Goal: Task Accomplishment & Management: Complete application form

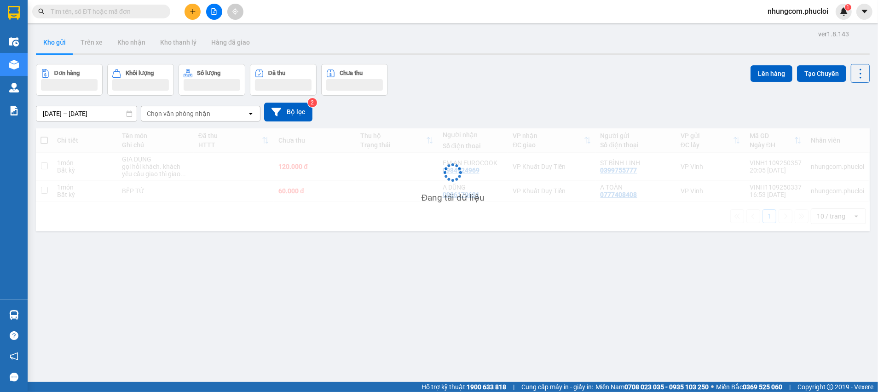
click at [137, 11] on input "text" at bounding box center [105, 11] width 109 height 10
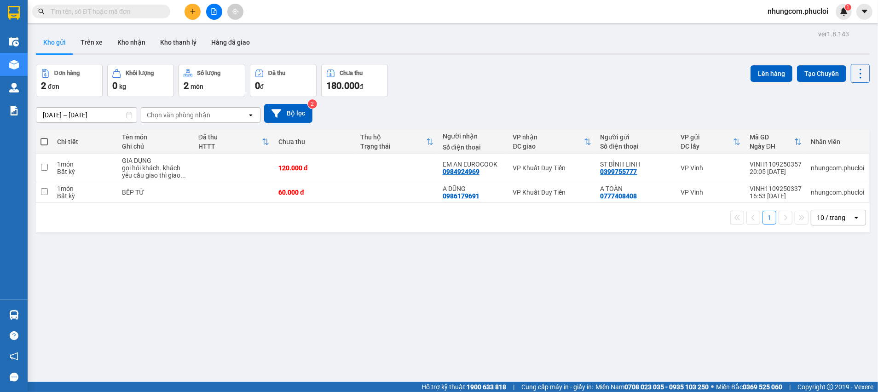
click at [151, 9] on input "text" at bounding box center [105, 11] width 109 height 10
click at [150, 9] on input "text" at bounding box center [105, 11] width 109 height 10
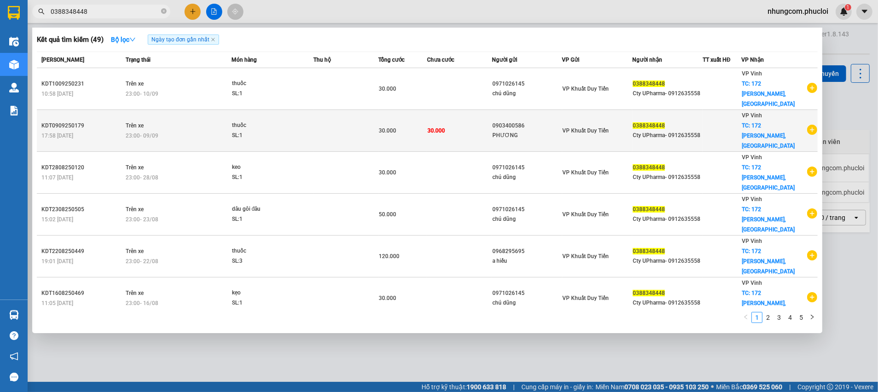
type input "0388348448"
click at [690, 131] on div "Cty UPharma- 0912635558" at bounding box center [667, 136] width 69 height 10
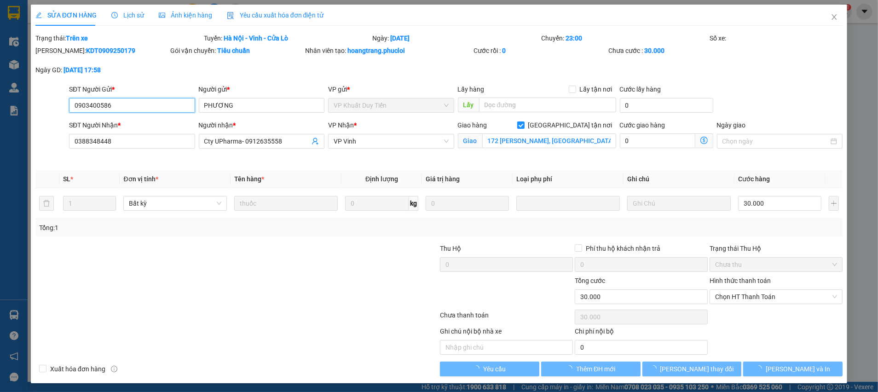
type input "0903400586"
type input "PHƯƠNG"
type input "0388348448"
type input "Cty UPharma- 0912635558"
checkbox input "true"
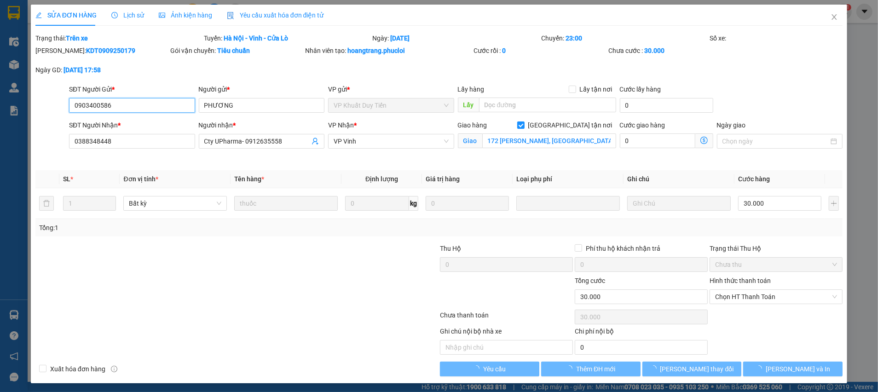
type input "172 nguyễn du, bến thủy"
type input "30.000"
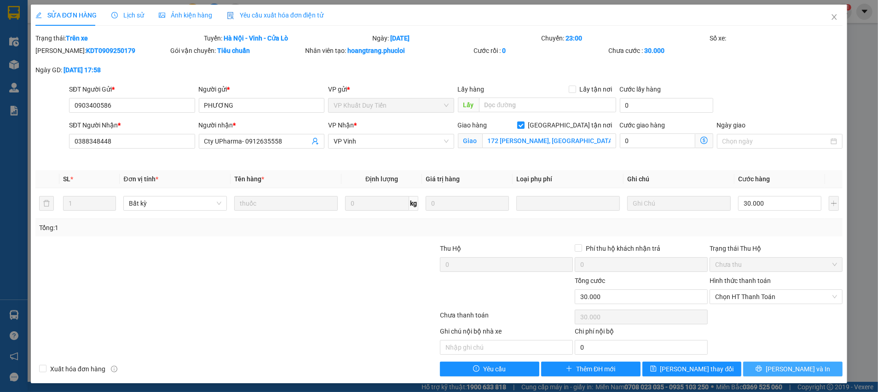
click at [781, 372] on span "Lưu và In" at bounding box center [797, 369] width 64 height 10
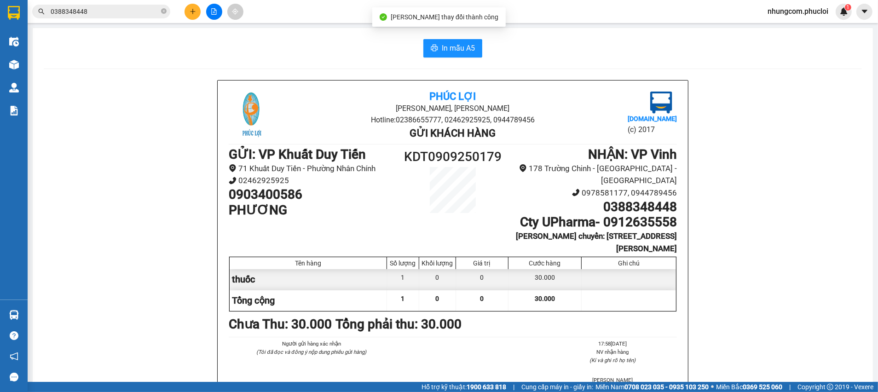
scroll to position [69, 0]
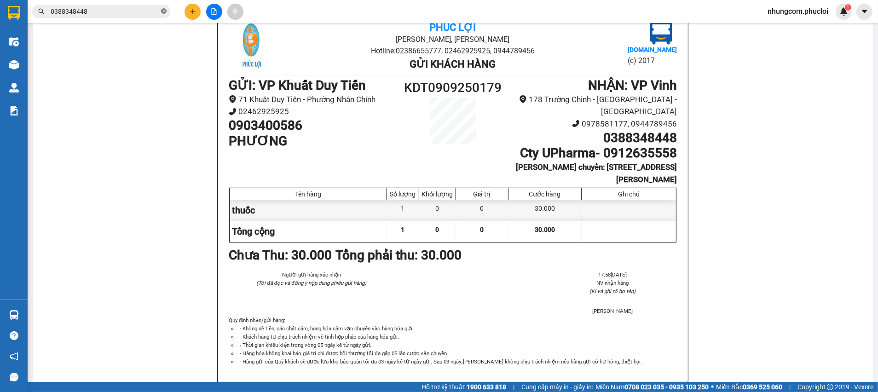
click at [162, 14] on span at bounding box center [164, 11] width 6 height 9
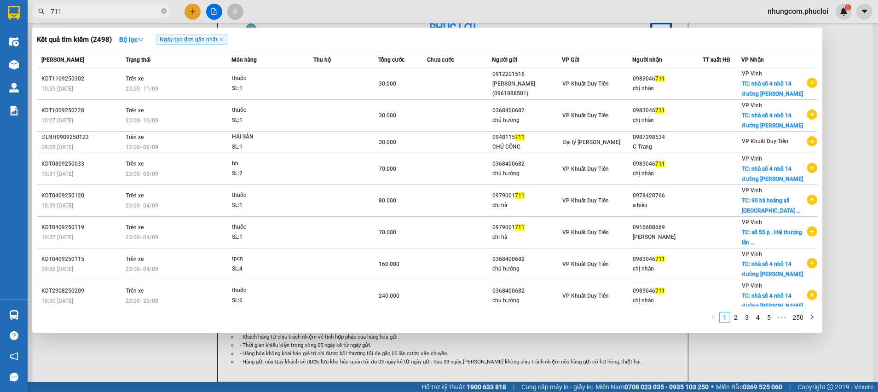
type input "711"
click at [192, 9] on div at bounding box center [439, 196] width 878 height 392
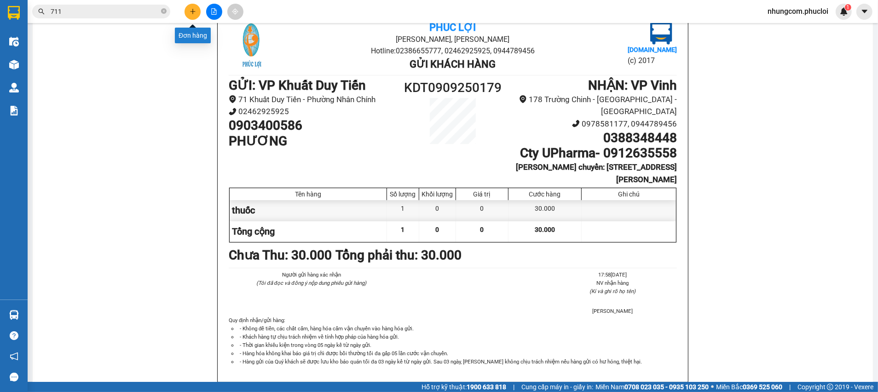
click at [193, 10] on icon "plus" at bounding box center [193, 11] width 6 height 6
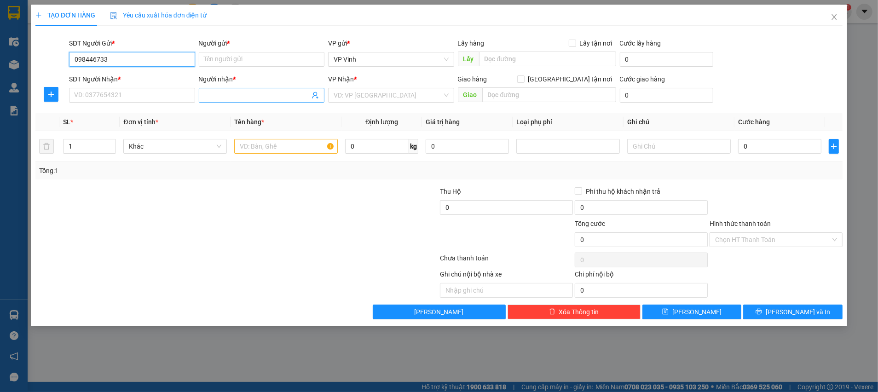
type input "0984467334"
click at [131, 75] on div "0984467334 - BÁC VIỆT" at bounding box center [132, 78] width 115 height 10
type input "BÁC VIỆT"
type input "0984467334"
click at [122, 89] on input "SĐT Người Nhận *" at bounding box center [132, 95] width 126 height 15
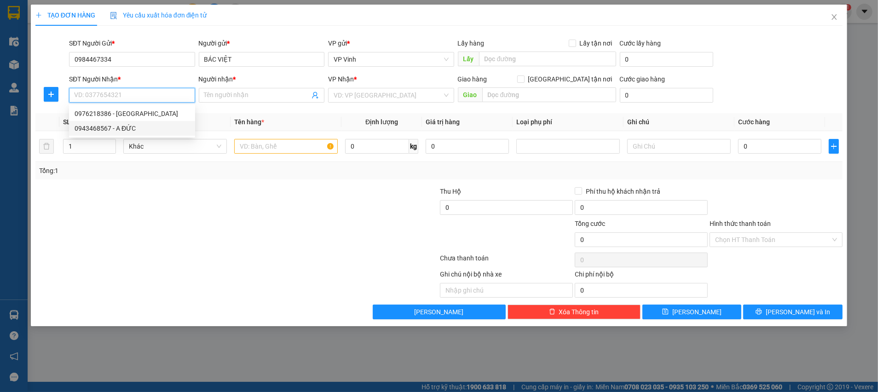
click at [130, 130] on div "0943468567 - A ĐỨC" at bounding box center [132, 128] width 115 height 10
type input "0943468567"
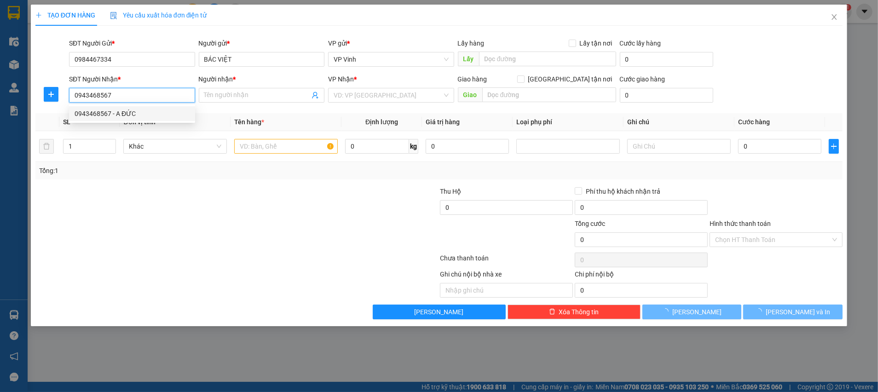
type input "A ĐỨC"
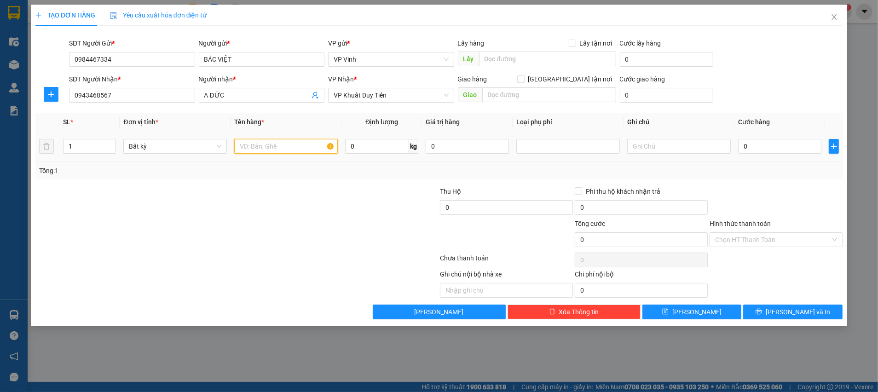
click at [264, 144] on input "text" at bounding box center [286, 146] width 104 height 15
type input "TP"
click at [775, 145] on input "0" at bounding box center [779, 146] width 83 height 15
click at [382, 149] on input "0" at bounding box center [377, 146] width 64 height 15
type input "16"
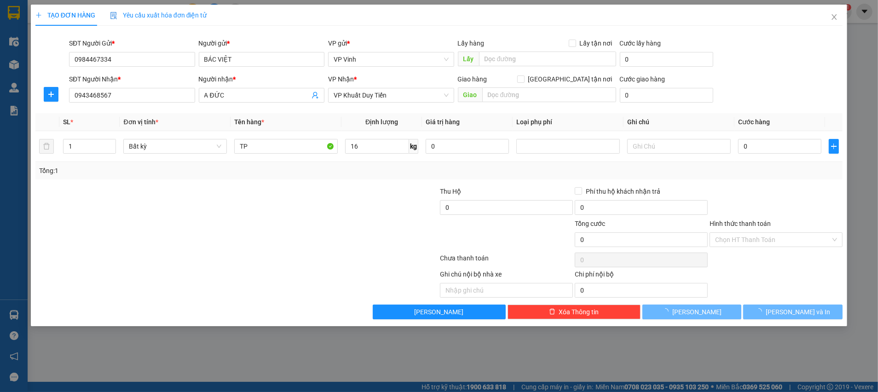
click at [370, 180] on div "Transit Pickup Surcharge Ids Transit Deliver Surcharge Ids Transit Deliver Surc…" at bounding box center [438, 176] width 807 height 286
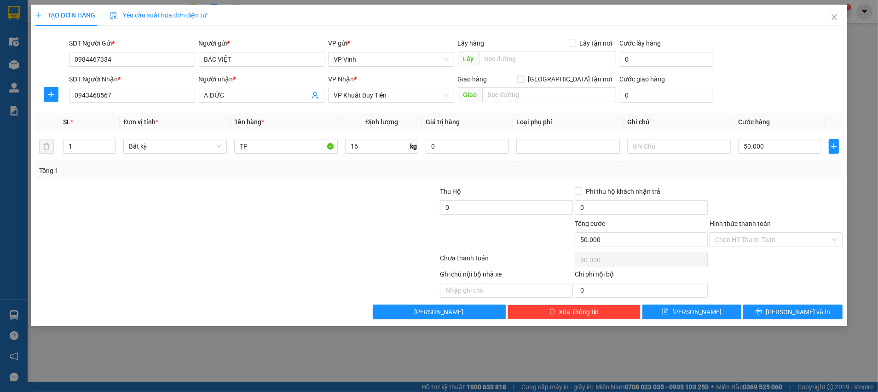
type input "50.000"
drag, startPoint x: 811, startPoint y: 174, endPoint x: 827, endPoint y: 278, distance: 105.1
click at [812, 175] on div "Tổng: 1" at bounding box center [438, 171] width 799 height 10
click at [803, 240] on input "Hình thức thanh toán" at bounding box center [772, 240] width 115 height 14
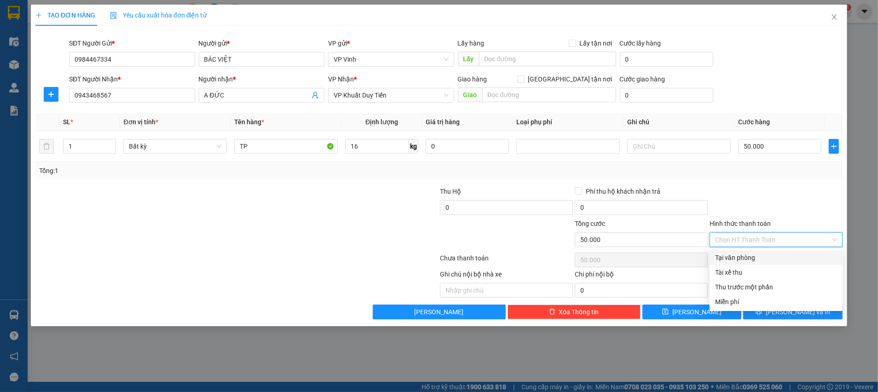
click at [760, 254] on div "Tại văn phòng" at bounding box center [776, 258] width 122 height 10
type input "0"
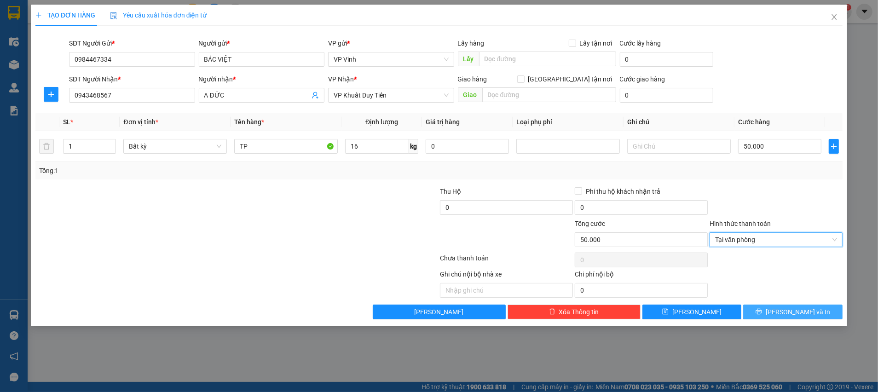
click at [815, 309] on button "Lưu và In" at bounding box center [792, 312] width 99 height 15
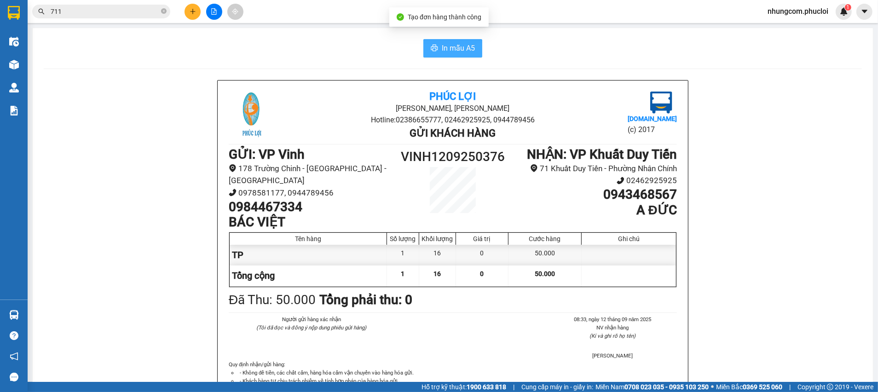
click at [454, 52] on span "In mẫu A5" at bounding box center [458, 48] width 33 height 12
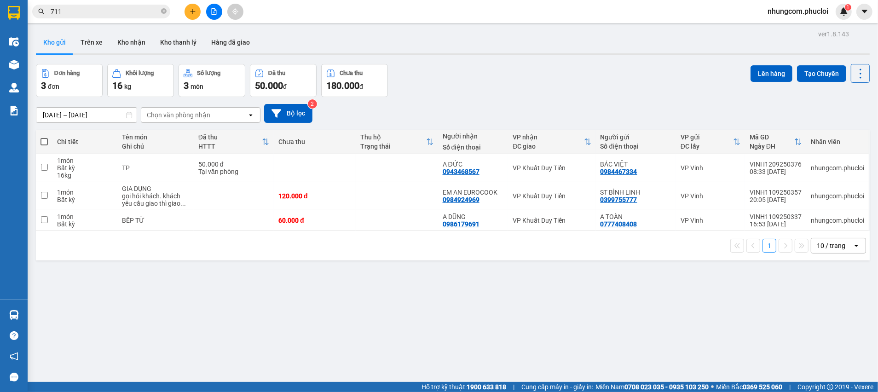
click at [589, 289] on div "ver 1.8.143 Kho gửi Trên xe Kho nhận Kho thanh lý Hàng đã giao Đơn hàng 3 đơn K…" at bounding box center [452, 224] width 841 height 392
click at [812, 170] on icon at bounding box center [815, 168] width 6 height 6
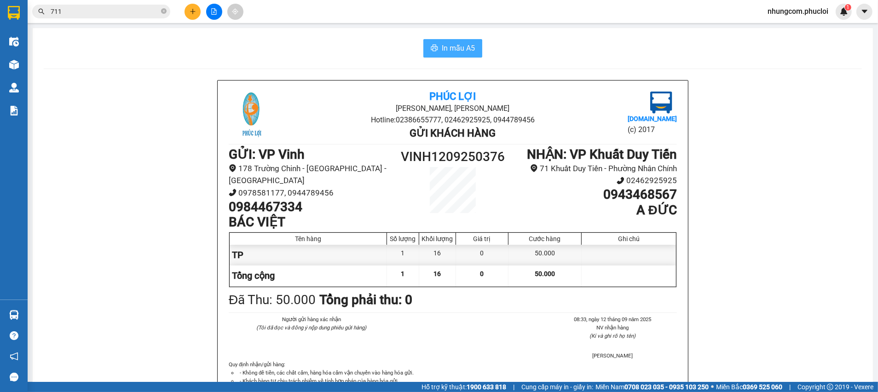
click at [455, 49] on span "In mẫu A5" at bounding box center [458, 48] width 33 height 12
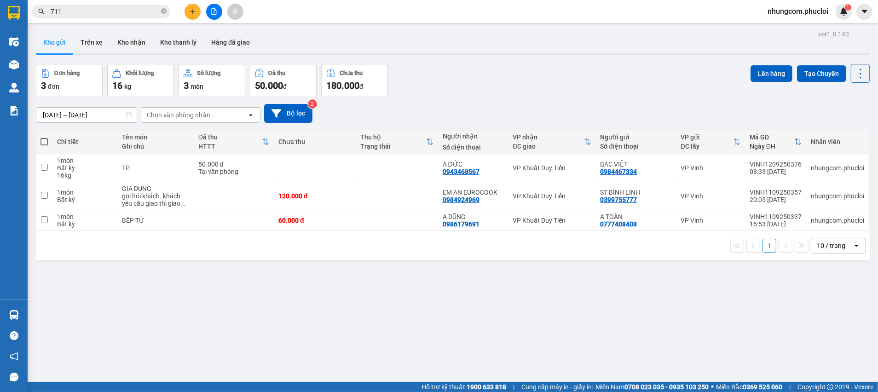
click at [437, 304] on div "ver 1.8.143 Kho gửi Trên xe Kho nhận Kho thanh lý Hàng đã giao Đơn hàng 3 đơn K…" at bounding box center [452, 224] width 841 height 392
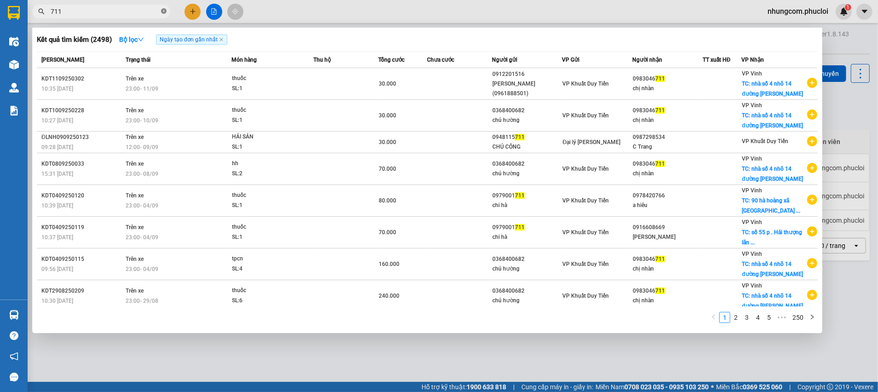
click at [164, 12] on icon "close-circle" at bounding box center [164, 11] width 6 height 6
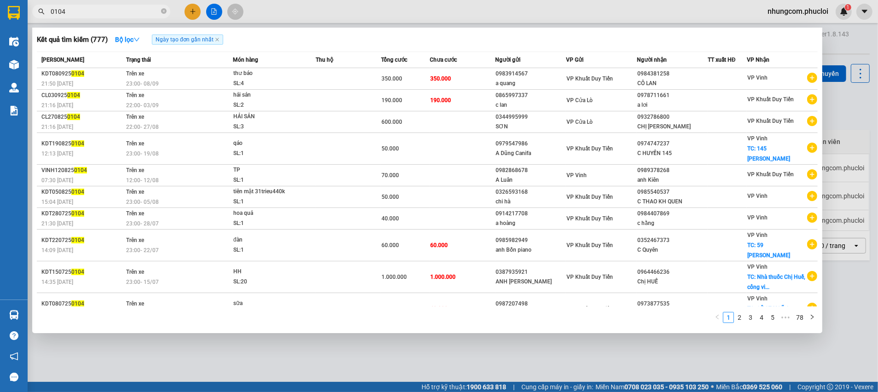
type input "0104"
click at [189, 11] on div at bounding box center [439, 196] width 878 height 392
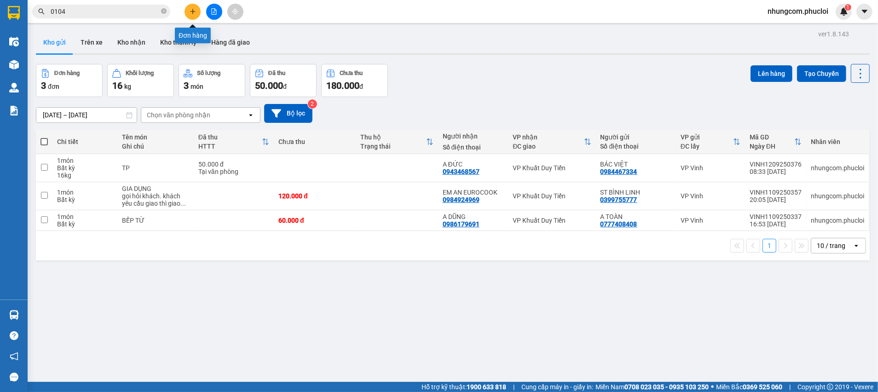
click at [191, 10] on icon "plus" at bounding box center [193, 11] width 6 height 6
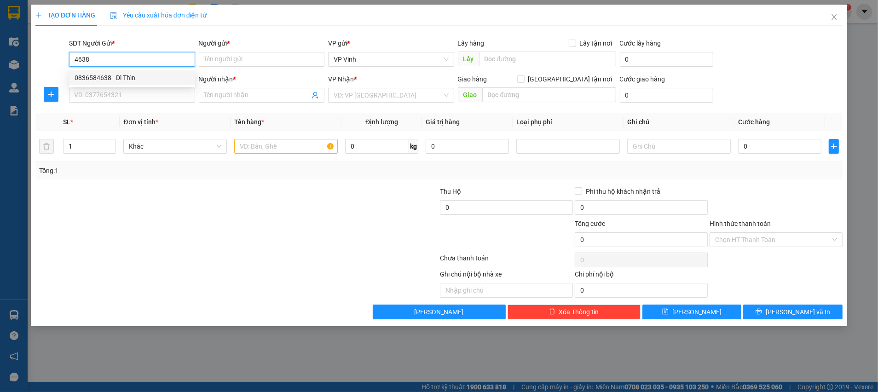
click at [138, 76] on div "0836584638 - Dì Thìn" at bounding box center [132, 78] width 115 height 10
type input "0836584638"
type input "Dì Thìn"
type input "0836584638"
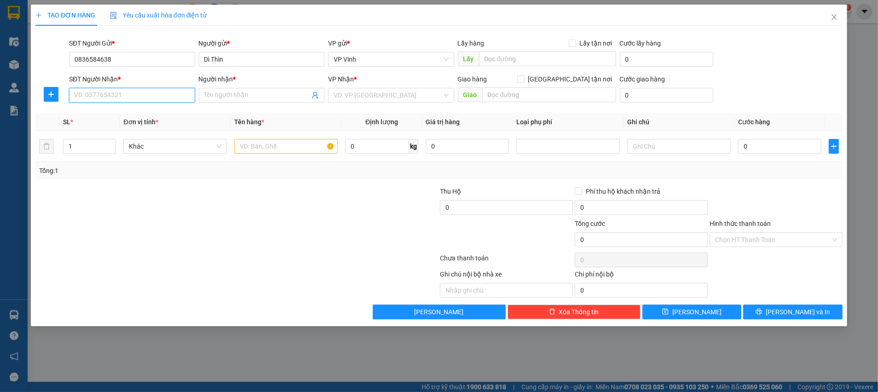
click at [151, 93] on input "SĐT Người Nhận *" at bounding box center [132, 95] width 126 height 15
click at [140, 114] on div "0977572627 - Cháu Cường" at bounding box center [132, 114] width 115 height 10
type input "0977572627"
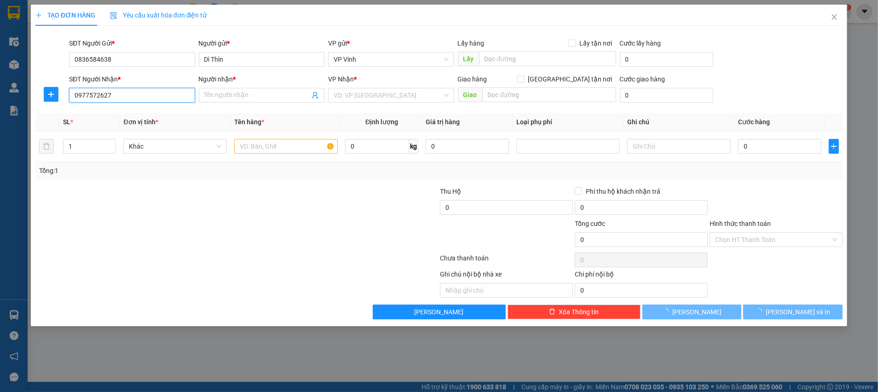
type input "Cháu Cường"
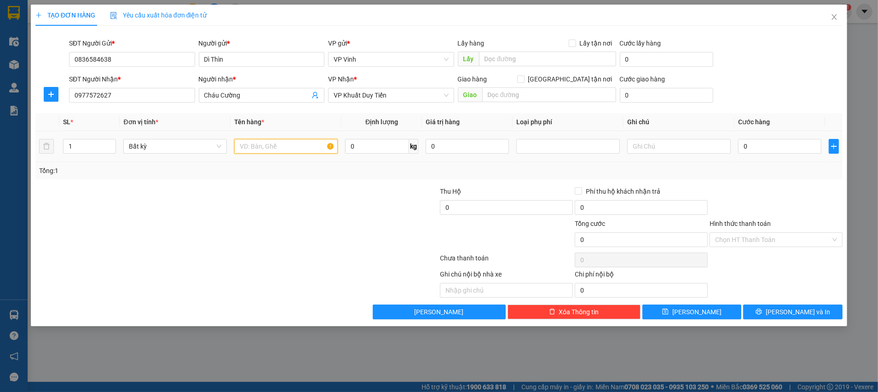
click at [285, 148] on input "text" at bounding box center [286, 146] width 104 height 15
type input "BƯỞI"
click at [86, 147] on input "1" at bounding box center [89, 146] width 52 height 14
type input "4"
click at [380, 146] on input "0" at bounding box center [377, 146] width 64 height 15
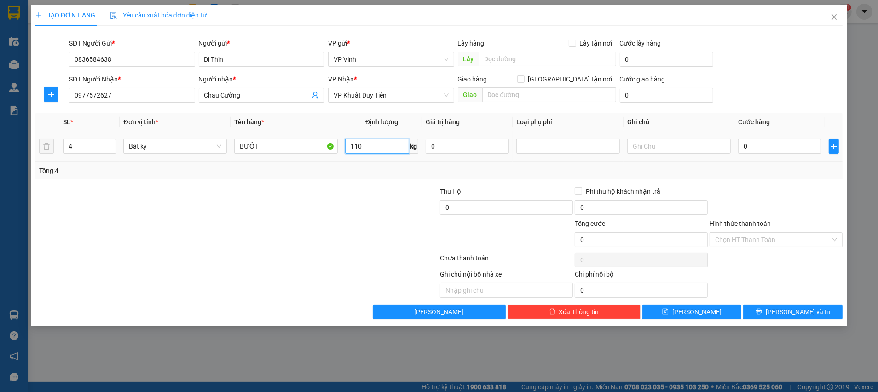
type input "110"
click at [370, 199] on div at bounding box center [371, 202] width 135 height 32
type input "280.000"
click at [765, 235] on input "Hình thức thanh toán" at bounding box center [772, 240] width 115 height 14
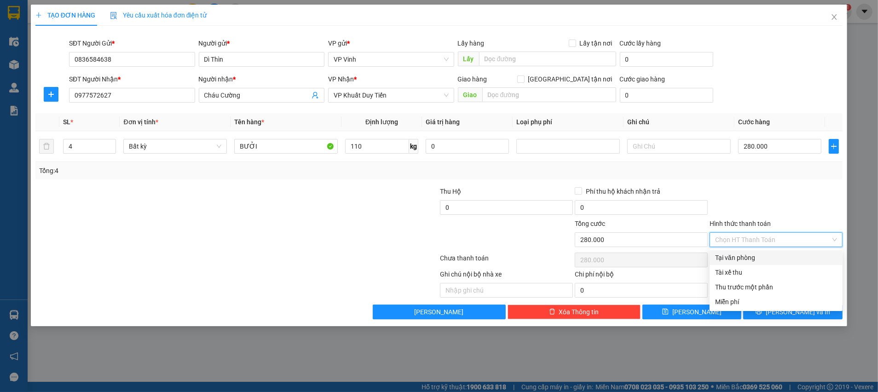
click at [753, 256] on div "Tại văn phòng" at bounding box center [776, 258] width 122 height 10
type input "0"
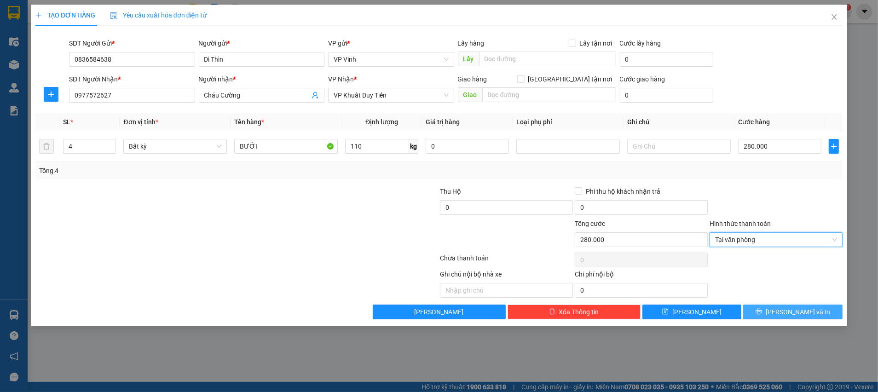
drag, startPoint x: 795, startPoint y: 310, endPoint x: 784, endPoint y: 299, distance: 15.3
click at [794, 310] on span "Lưu và In" at bounding box center [797, 312] width 64 height 10
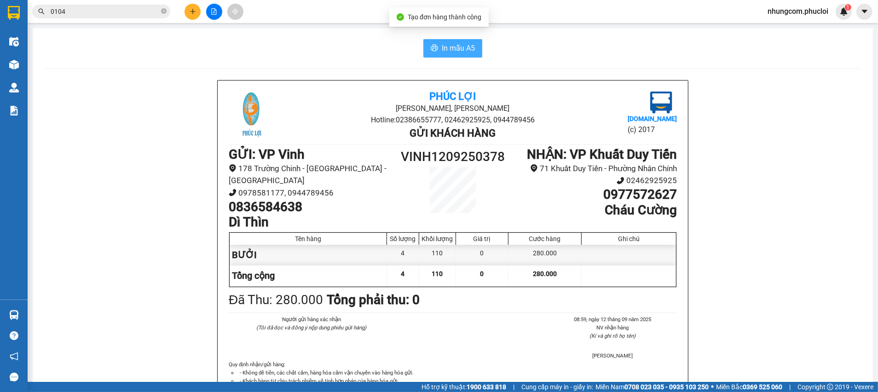
click at [457, 52] on span "In mẫu A5" at bounding box center [458, 48] width 33 height 12
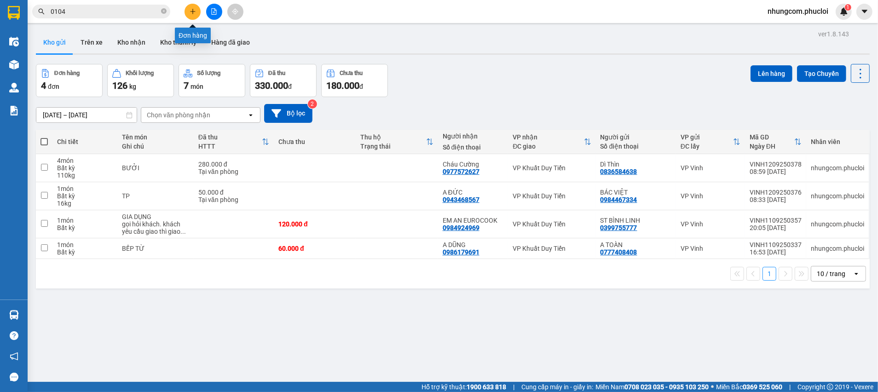
click at [193, 16] on button at bounding box center [192, 12] width 16 height 16
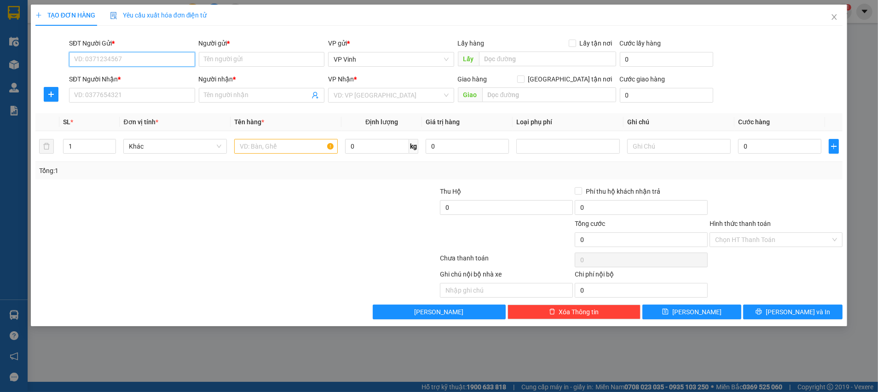
click at [116, 56] on input "SĐT Người Gửi *" at bounding box center [132, 59] width 126 height 15
type input "0912412399"
click at [228, 54] on input "Người gửi *" at bounding box center [262, 59] width 126 height 15
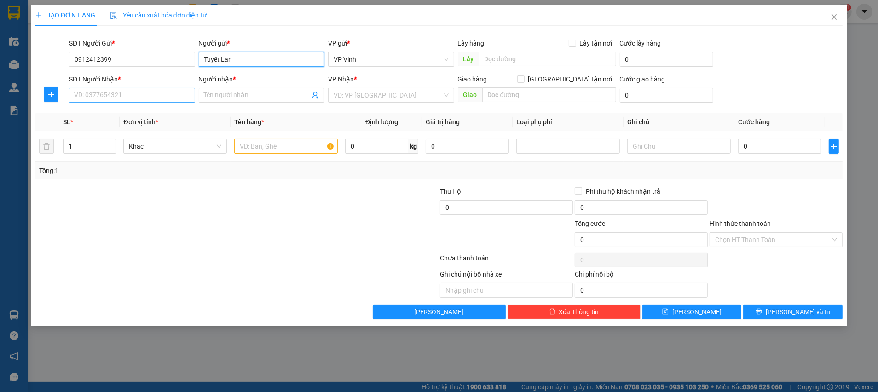
type input "Tuyết Lan"
click at [163, 98] on input "SĐT Người Nhận *" at bounding box center [132, 95] width 126 height 15
type input "0983662287"
click at [225, 96] on input "Người nhận *" at bounding box center [257, 95] width 106 height 10
type input "Kim Hoa"
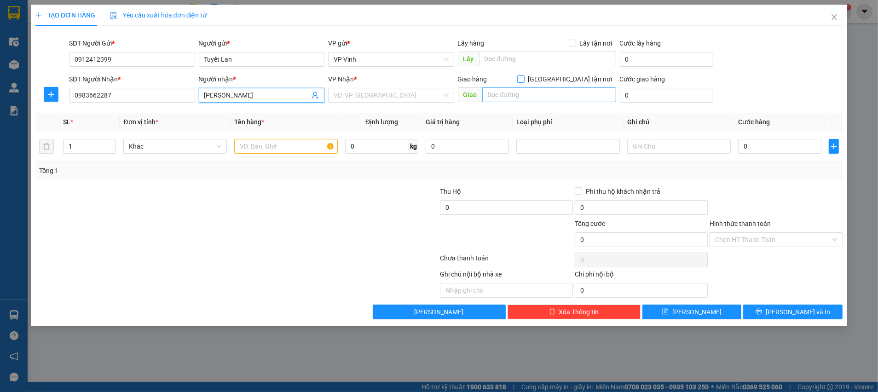
click at [523, 78] on input "Giao tận nơi" at bounding box center [520, 78] width 6 height 6
checkbox input "true"
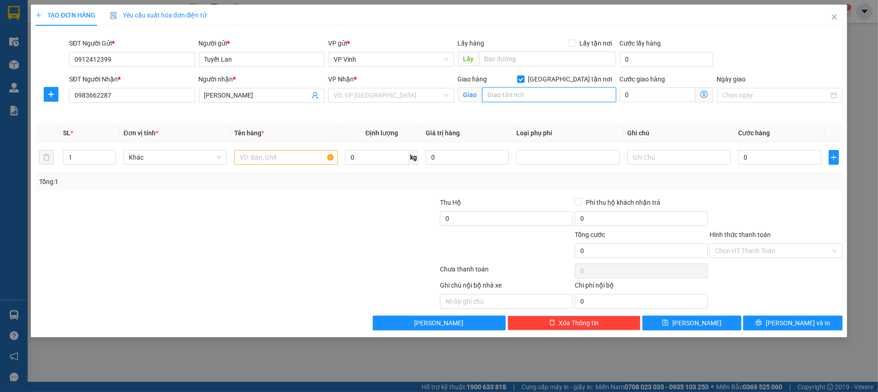
click at [561, 88] on input "text" at bounding box center [549, 94] width 134 height 15
type input "19BT1 KĐT Trung Văn, đường Cường Kiên, Mê Trì, Hà Nội"
click at [308, 155] on input "text" at bounding box center [286, 157] width 104 height 15
type input "TP"
type input "29"
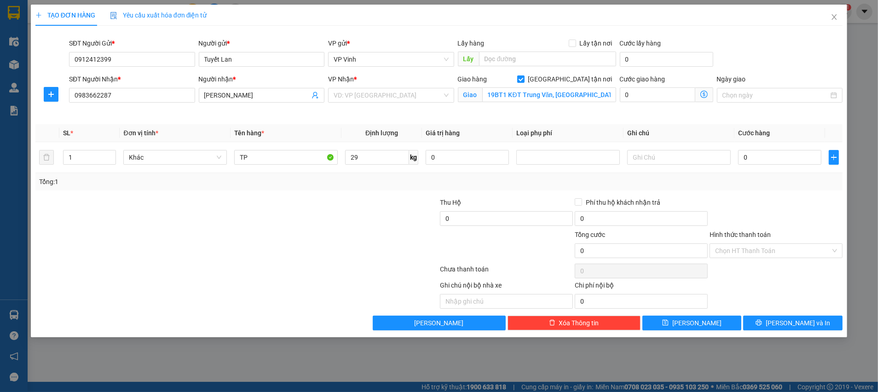
drag, startPoint x: 242, startPoint y: 238, endPoint x: 251, endPoint y: 239, distance: 9.2
click at [242, 239] on div at bounding box center [170, 246] width 270 height 32
click at [216, 155] on span "Khác" at bounding box center [175, 157] width 92 height 14
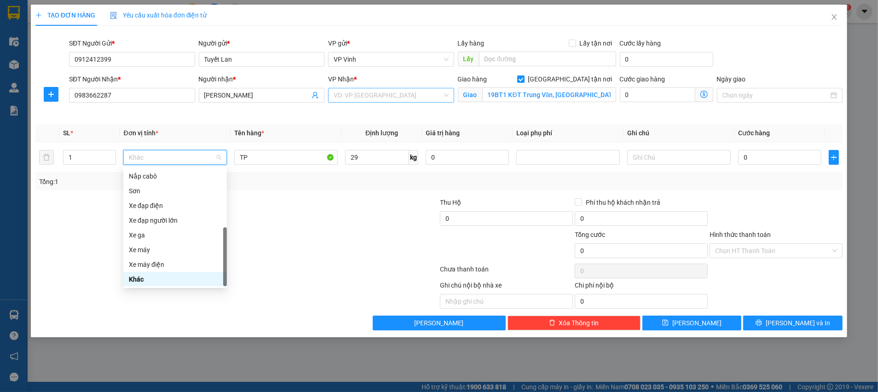
click at [412, 91] on input "search" at bounding box center [388, 95] width 109 height 14
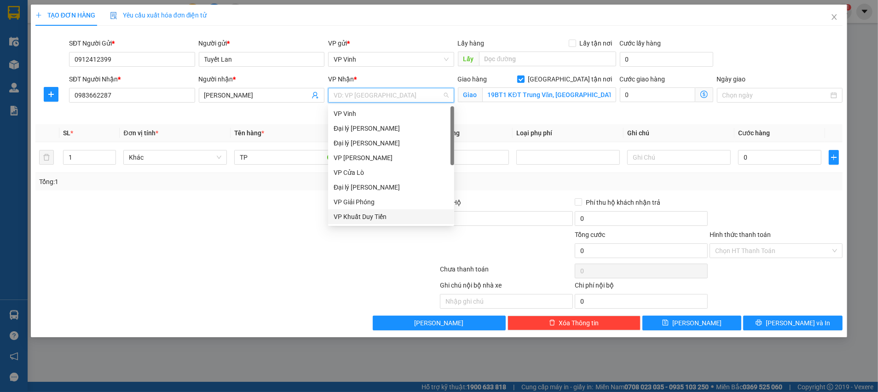
click at [385, 214] on div "VP Khuất Duy Tiến" at bounding box center [391, 217] width 115 height 10
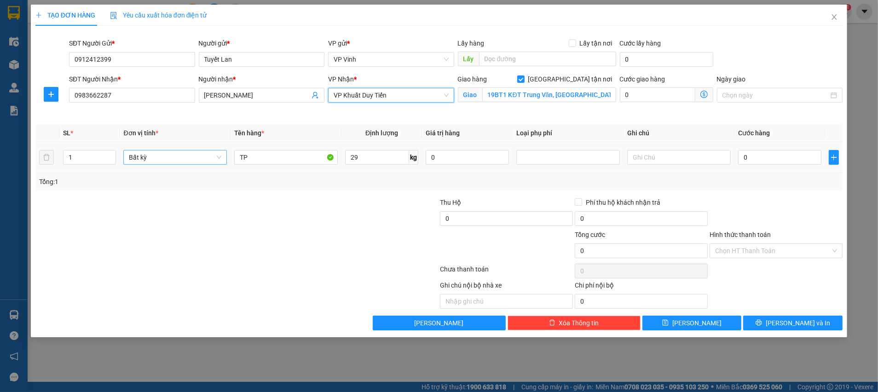
click at [217, 156] on span "Bất kỳ" at bounding box center [175, 157] width 92 height 14
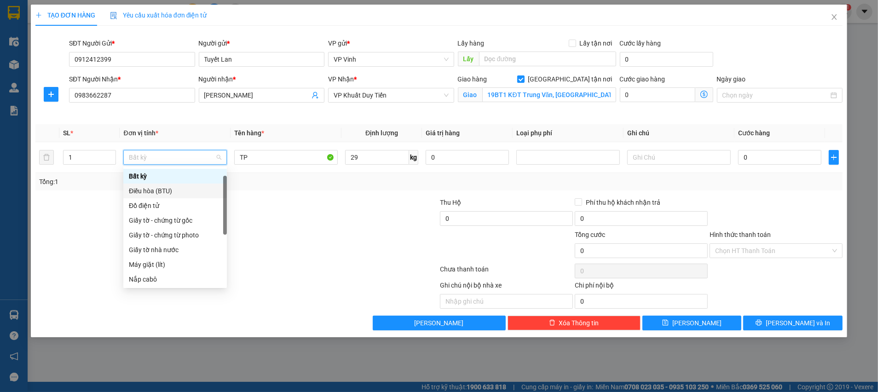
click at [344, 207] on div at bounding box center [371, 213] width 135 height 32
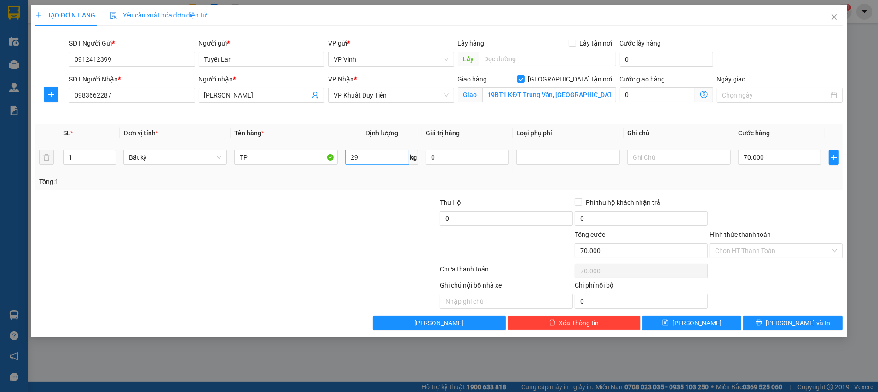
type input "70.000"
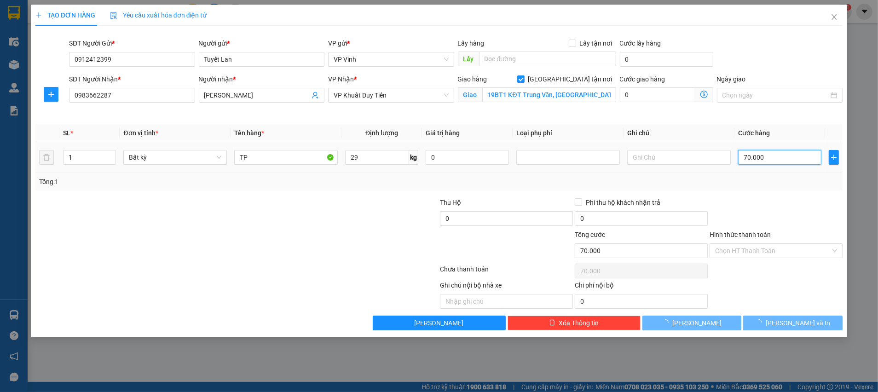
click at [770, 158] on input "70.000" at bounding box center [779, 157] width 83 height 15
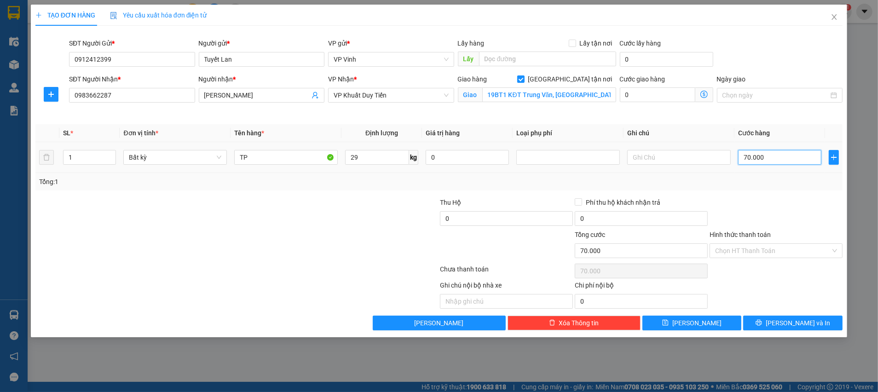
type input "8"
type input "80"
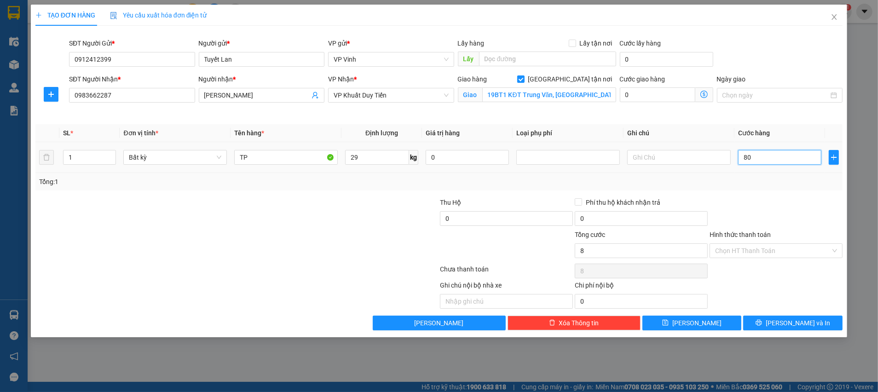
type input "80"
type input "80.000"
click at [773, 213] on div at bounding box center [775, 213] width 135 height 32
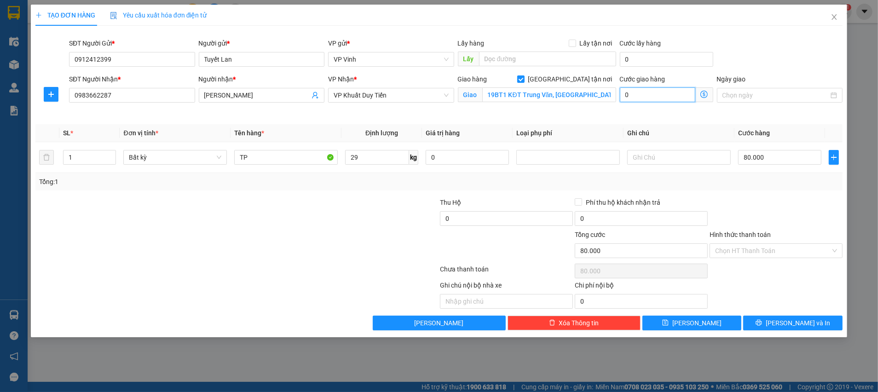
click at [667, 91] on input "0" at bounding box center [657, 94] width 75 height 15
type input "80.005"
type input "50"
type input "80.050"
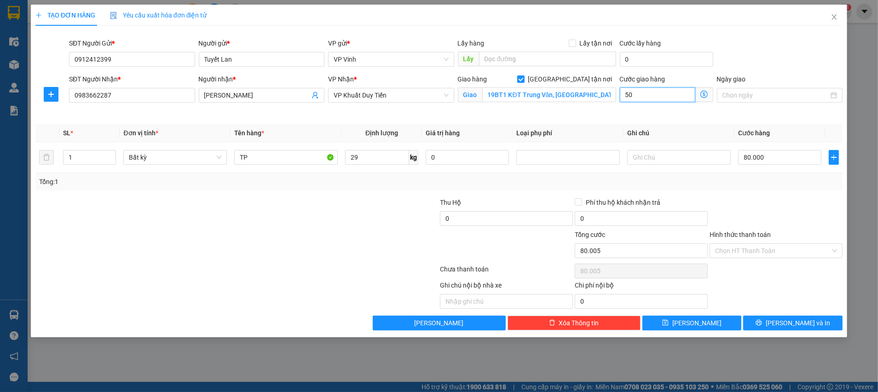
type input "80.050"
type input "50"
type input "130.000"
type input "50.000"
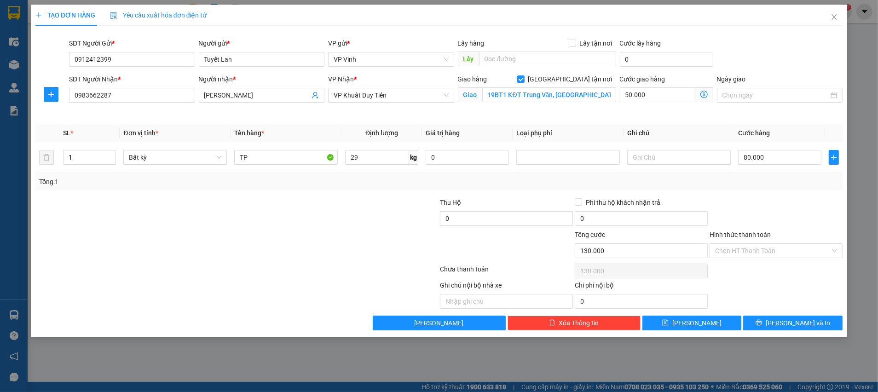
click at [831, 210] on div at bounding box center [775, 213] width 135 height 32
click at [771, 248] on input "Hình thức thanh toán" at bounding box center [772, 251] width 115 height 14
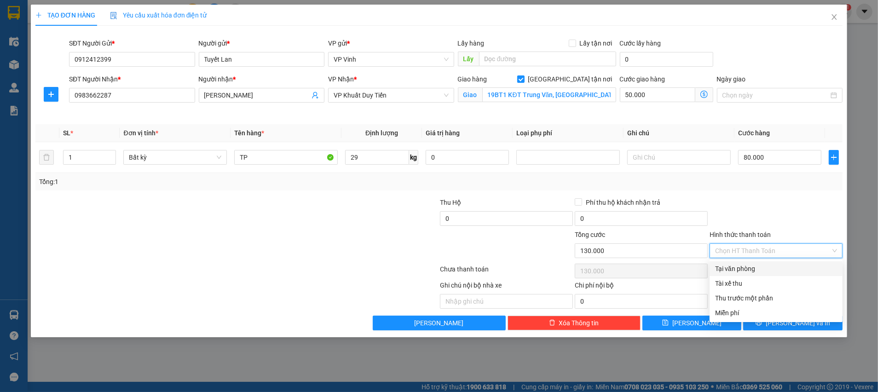
click at [749, 268] on div "Tại văn phòng" at bounding box center [776, 269] width 122 height 10
type input "0"
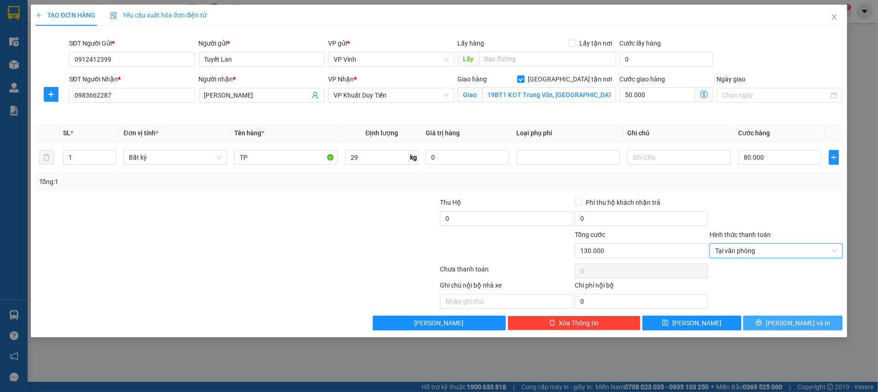
click at [782, 320] on button "Lưu và In" at bounding box center [792, 323] width 99 height 15
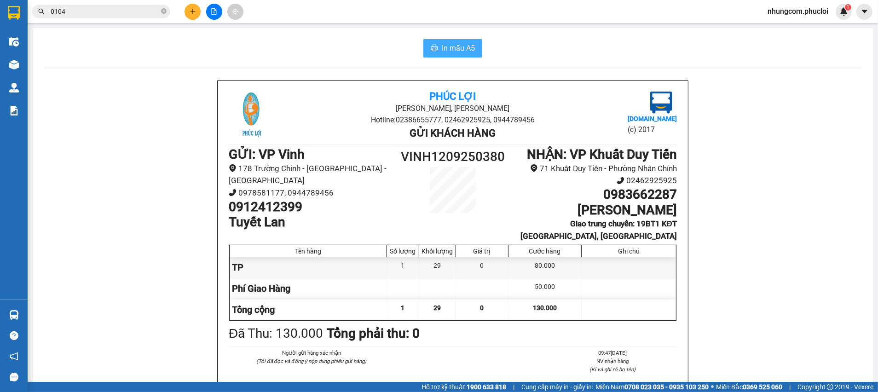
click at [458, 44] on span "In mẫu A5" at bounding box center [458, 48] width 33 height 12
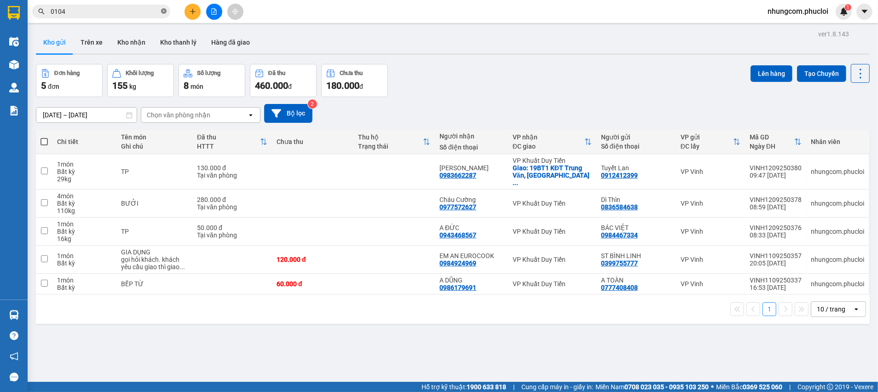
click at [162, 11] on icon "close-circle" at bounding box center [164, 11] width 6 height 6
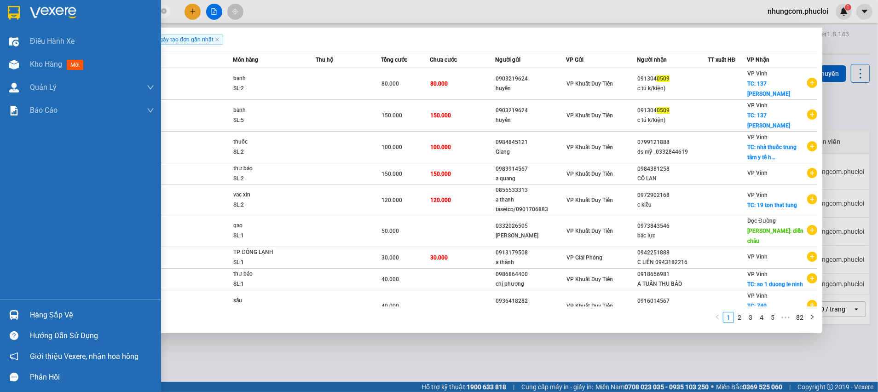
type input "0509"
click at [42, 313] on div "Hàng sắp về" at bounding box center [92, 315] width 124 height 14
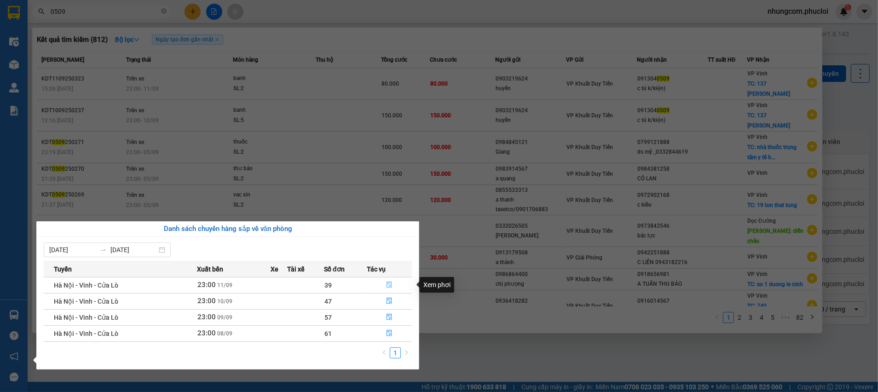
click at [389, 284] on icon "file-done" at bounding box center [389, 285] width 6 height 6
click at [389, 322] on td "100.000" at bounding box center [405, 338] width 49 height 32
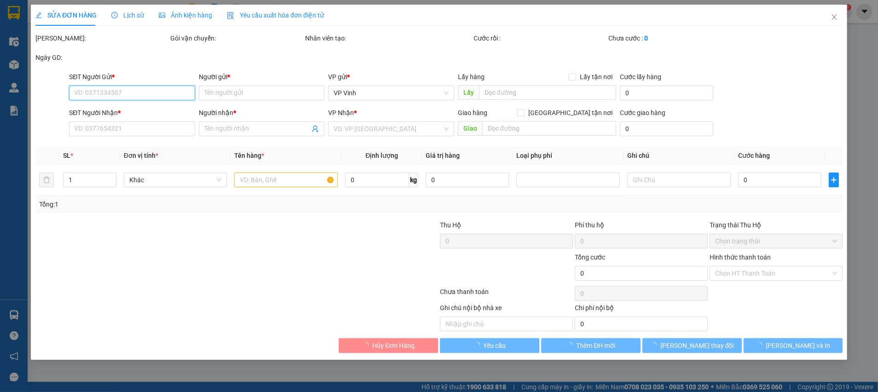
type input "0904188180"
type input "hương"
type input "0833494888"
type input "yến công"
checkbox input "true"
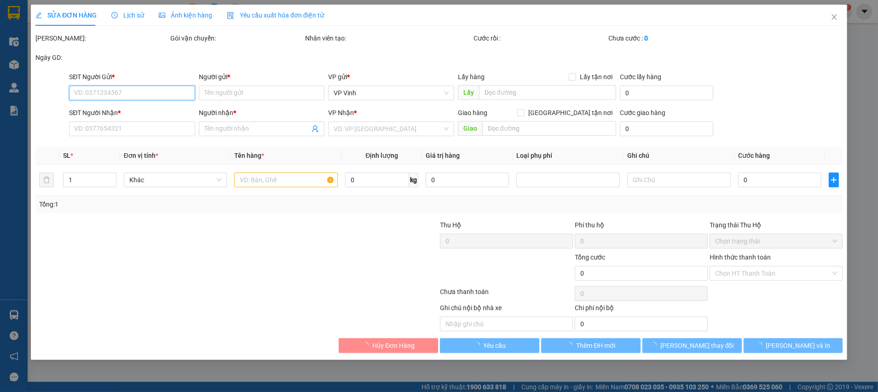
type input "259 đường lê duẩn"
type input "100.000"
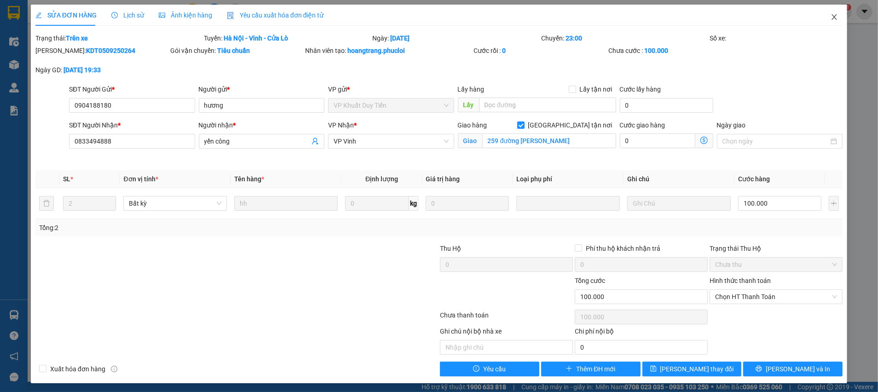
click at [832, 16] on icon "close" at bounding box center [834, 17] width 5 height 6
click at [825, 16] on span "nhungcom.phucloi" at bounding box center [797, 12] width 75 height 12
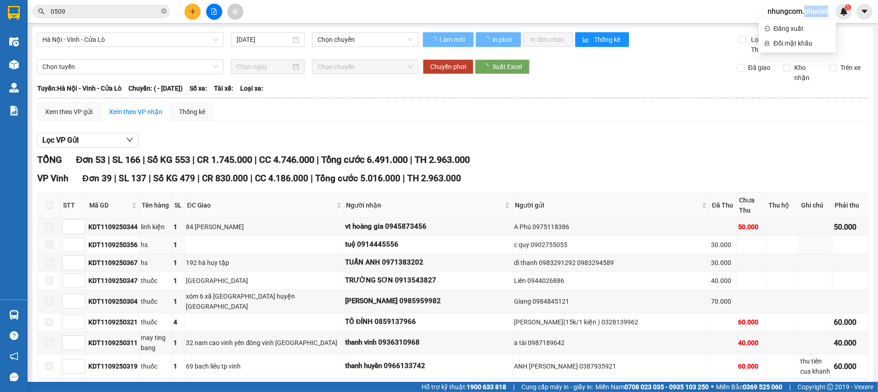
click at [262, 209] on span "ĐC Giao" at bounding box center [260, 205] width 147 height 10
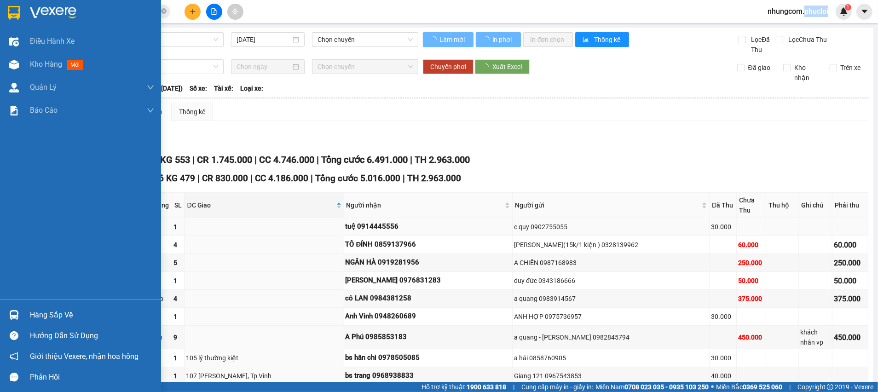
type input "11/09/2025"
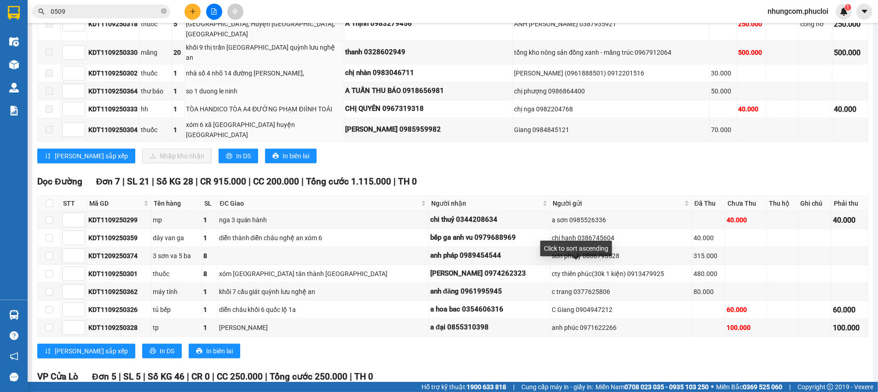
scroll to position [788, 0]
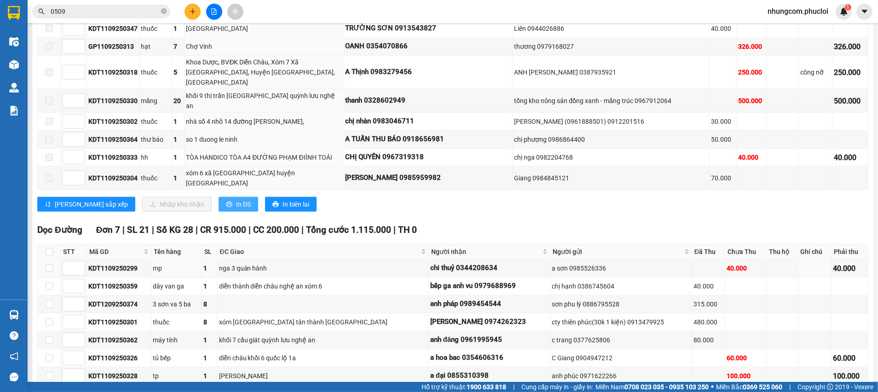
click at [236, 199] on span "In DS" at bounding box center [243, 204] width 15 height 10
click at [83, 14] on input "0509" at bounding box center [105, 11] width 109 height 10
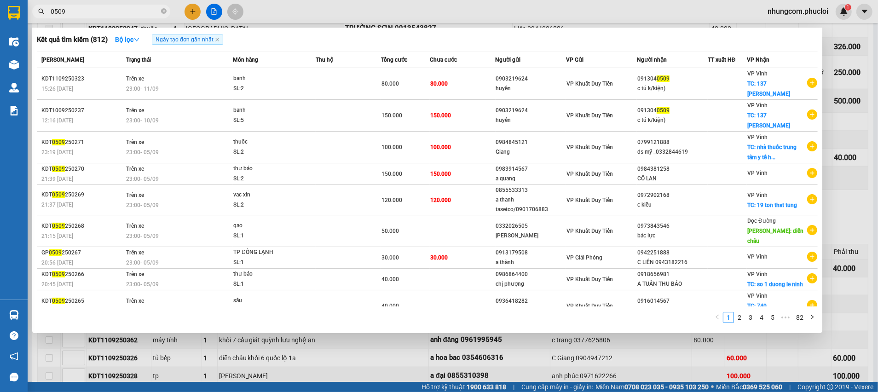
click at [83, 14] on input "0509" at bounding box center [105, 11] width 109 height 10
click at [83, 13] on input "0509" at bounding box center [105, 11] width 109 height 10
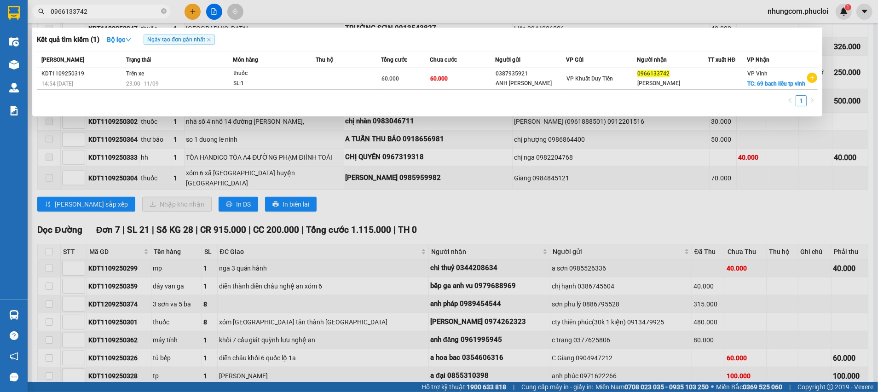
type input "0966133742"
click at [191, 11] on div at bounding box center [439, 196] width 878 height 392
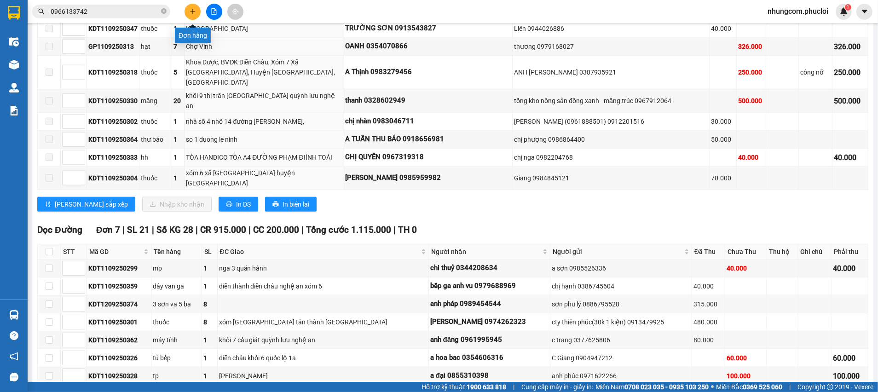
click at [191, 11] on icon "plus" at bounding box center [193, 11] width 6 height 6
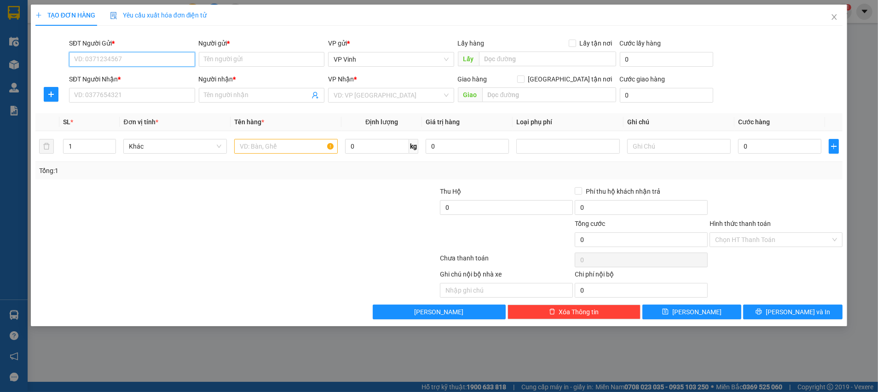
paste input "098 9534823"
type input "098 9534823"
click at [148, 91] on input "SĐT Người Nhận *" at bounding box center [132, 95] width 126 height 15
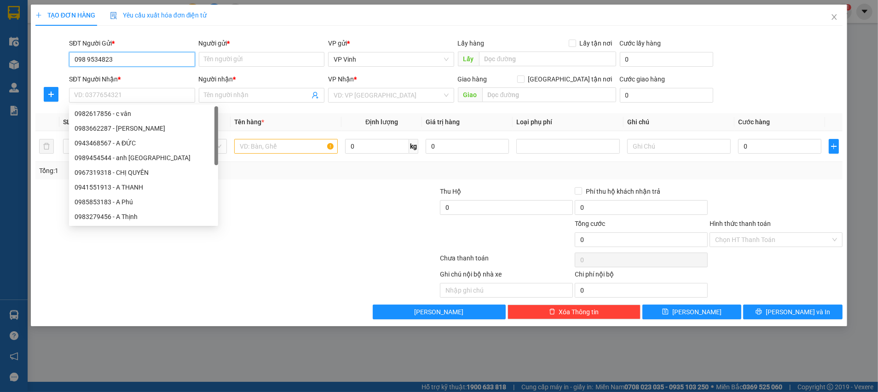
click at [146, 53] on input "098 9534823" at bounding box center [132, 59] width 126 height 15
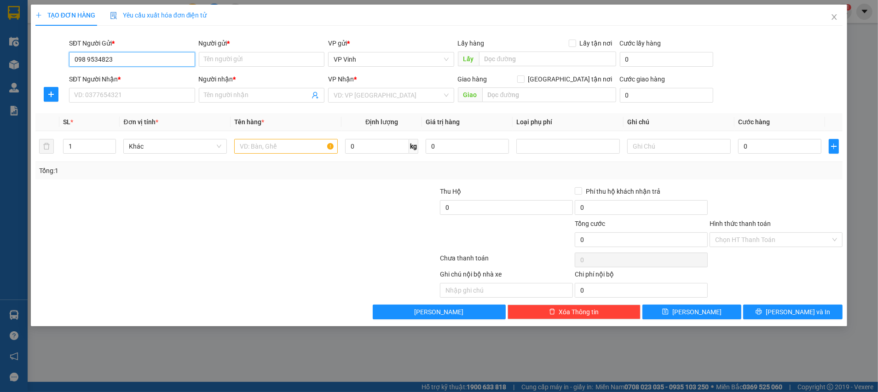
drag, startPoint x: 104, startPoint y: 58, endPoint x: 64, endPoint y: 59, distance: 39.1
click at [64, 59] on div "SĐT Người Gửi * 098 9534823 098 9534823 Người gửi * Tên người gửi VP gửi * VP V…" at bounding box center [439, 54] width 809 height 32
click at [64, 59] on div at bounding box center [52, 54] width 34 height 32
click at [121, 94] on input "SĐT Người Nhận *" at bounding box center [132, 95] width 126 height 15
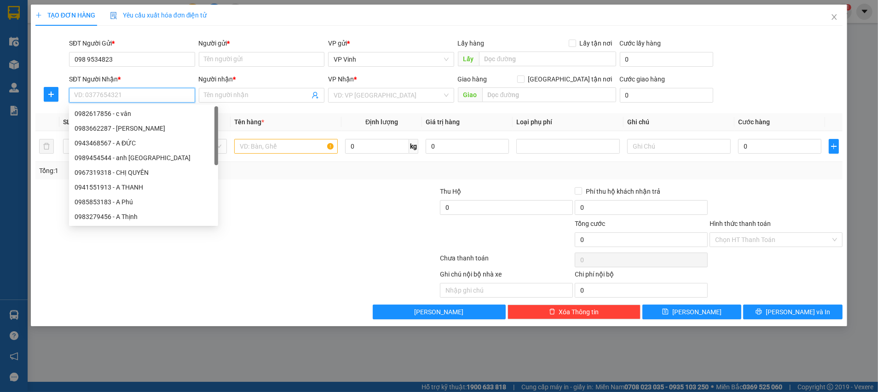
paste input "098 9534823"
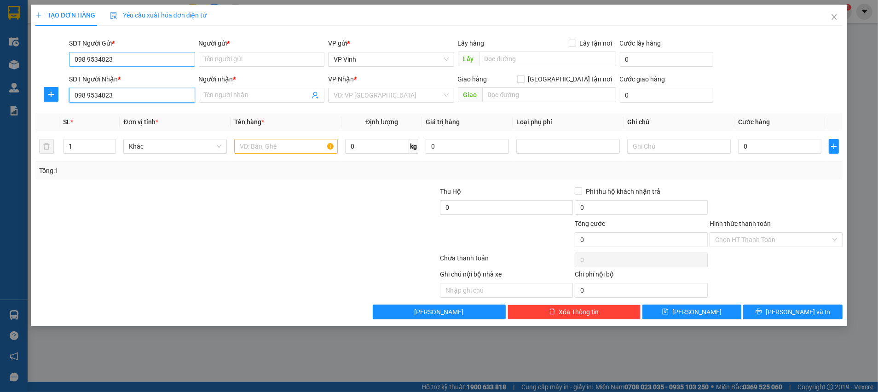
type input "098 9534823"
click at [144, 60] on input "098 9534823" at bounding box center [132, 59] width 126 height 15
click at [73, 59] on input "574" at bounding box center [132, 59] width 126 height 15
type input "574"
drag, startPoint x: 120, startPoint y: 94, endPoint x: 67, endPoint y: 99, distance: 53.1
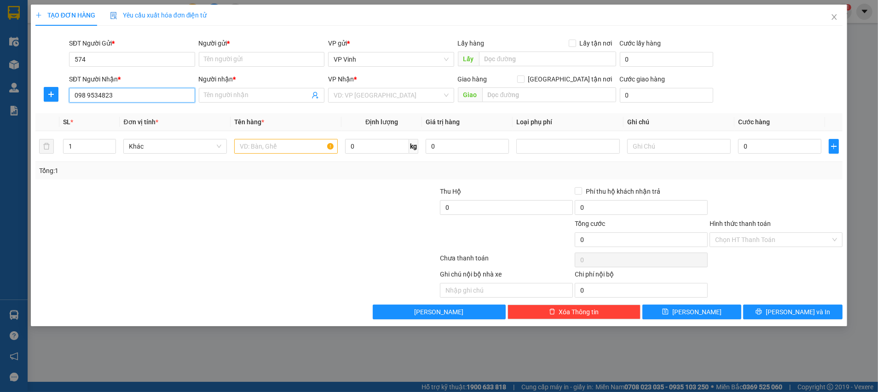
click at [67, 99] on div "SĐT Người Nhận * 098 9534823 098 9534823" at bounding box center [132, 90] width 130 height 32
click at [64, 99] on div at bounding box center [51, 94] width 32 height 15
drag, startPoint x: 833, startPoint y: 17, endPoint x: 138, endPoint y: 16, distance: 695.1
click at [834, 17] on icon "close" at bounding box center [833, 16] width 7 height 7
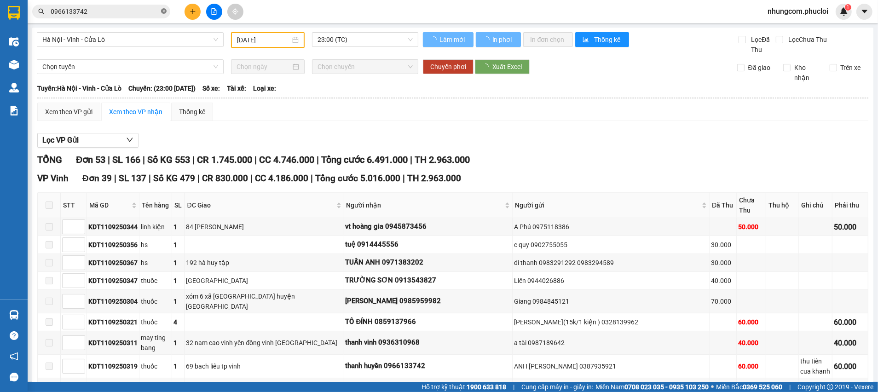
click at [166, 11] on icon "close-circle" at bounding box center [164, 11] width 6 height 6
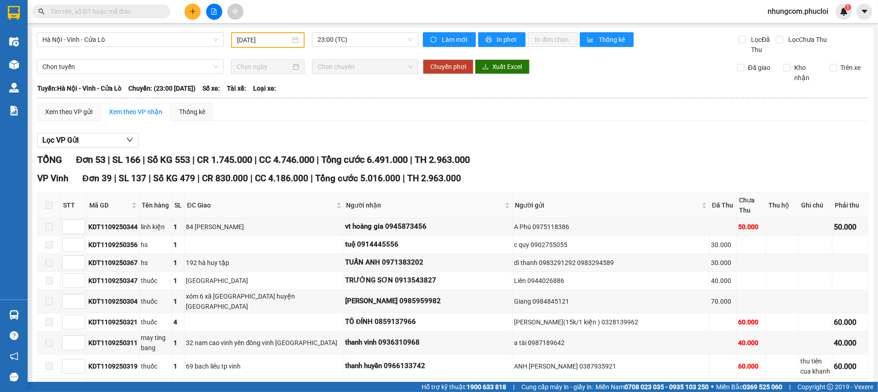
paste input "098 9534823"
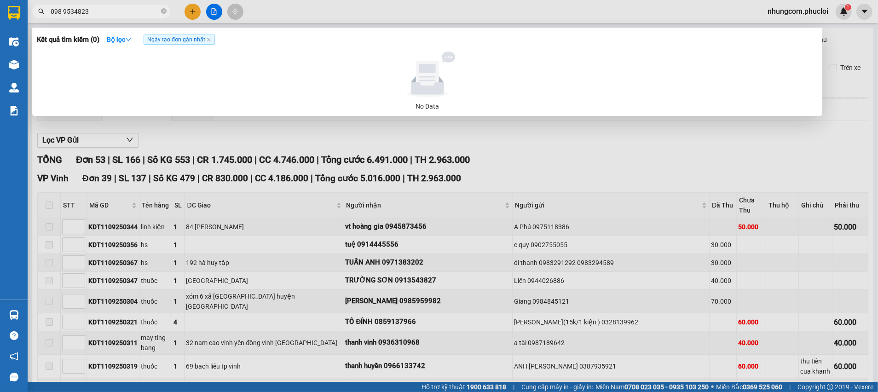
click at [63, 10] on input "098 9534823" at bounding box center [105, 11] width 109 height 10
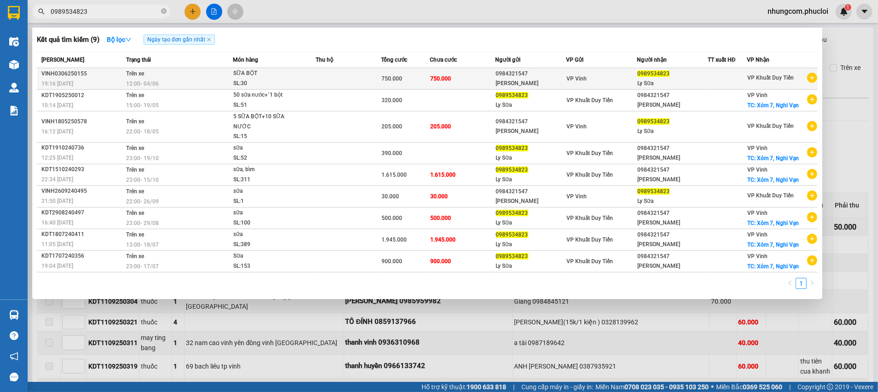
type input "0989534823"
click at [496, 74] on div "0984321547" at bounding box center [531, 74] width 70 height 10
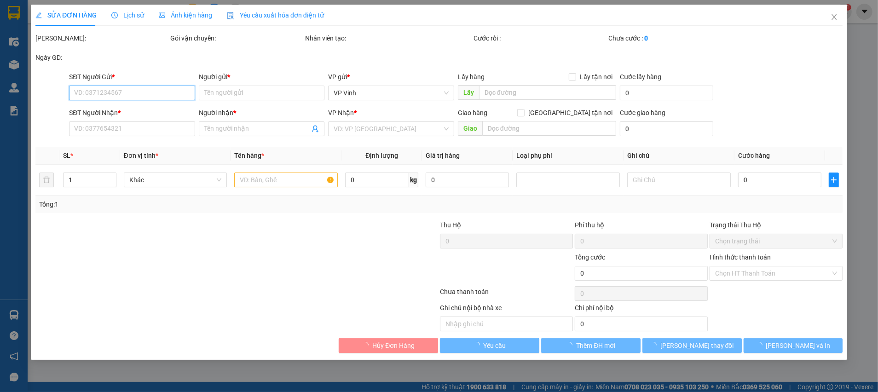
type input "0984321547"
type input "Chị Thanh"
type input "0989534823"
type input "Ly Sữa"
type input "750.000"
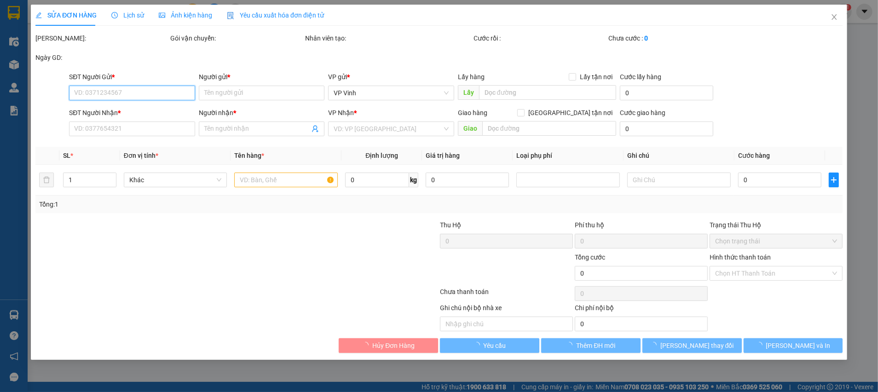
type input "750.000"
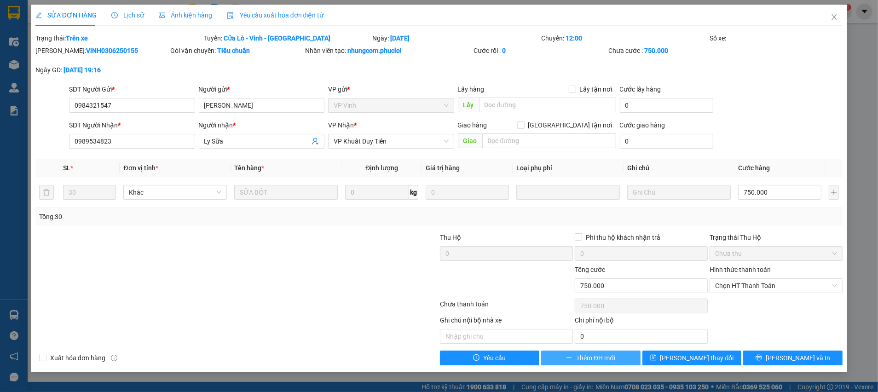
click at [604, 359] on span "Thêm ĐH mới" at bounding box center [595, 358] width 39 height 10
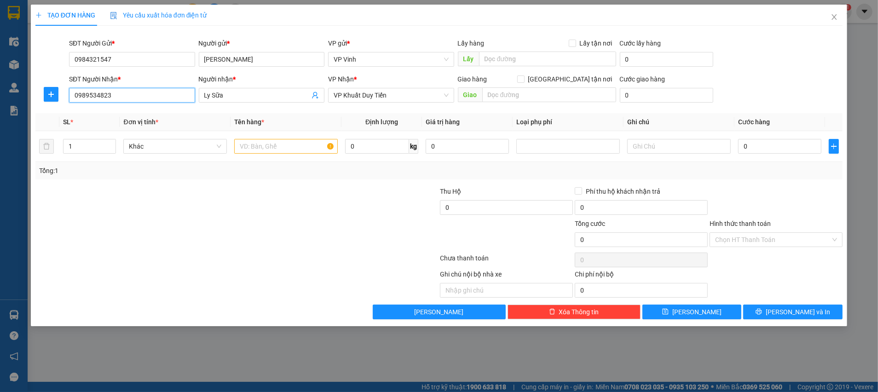
click at [136, 97] on input "0989534823" at bounding box center [132, 95] width 126 height 15
click at [105, 150] on span "Decrease Value" at bounding box center [110, 149] width 10 height 8
click at [96, 149] on input "1" at bounding box center [89, 146] width 52 height 14
type input "2"
click at [274, 152] on input "text" at bounding box center [286, 146] width 104 height 15
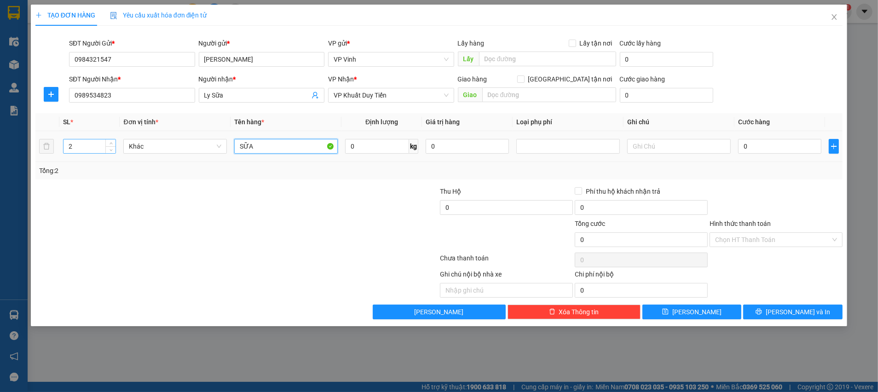
type input "SỮA"
click at [100, 142] on input "2" at bounding box center [89, 146] width 52 height 14
type input "22"
click at [264, 146] on input "SỮA" at bounding box center [286, 146] width 104 height 15
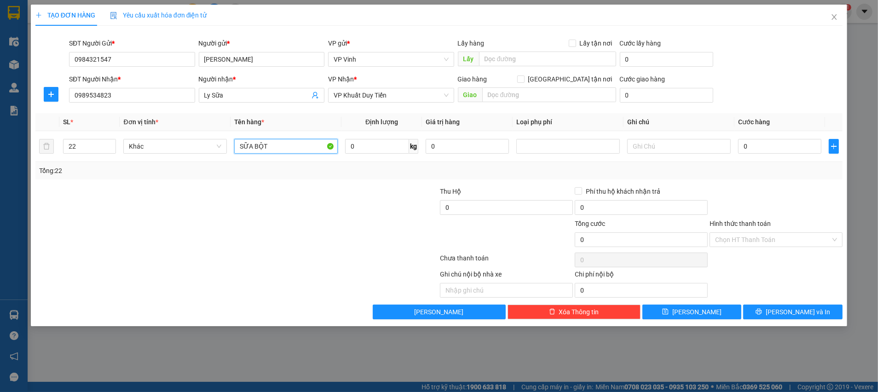
type input "SỮA BỘT"
click at [385, 180] on div "Transit Pickup Surcharge Ids Transit Deliver Surcharge Ids Transit Deliver Surc…" at bounding box center [438, 176] width 807 height 286
click at [757, 150] on input "0" at bounding box center [779, 146] width 83 height 15
type input "5"
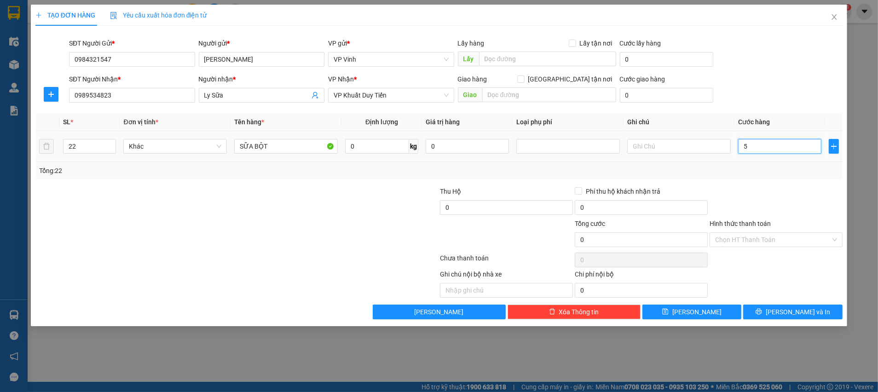
type input "5"
type input "55"
type input "550"
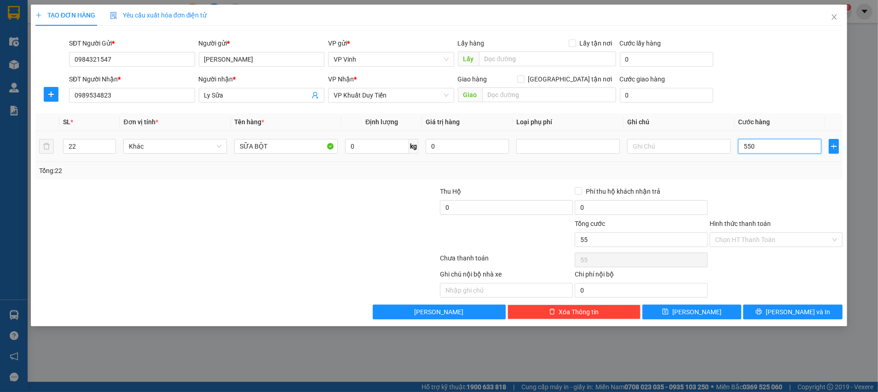
type input "550"
type input "550.000"
drag, startPoint x: 759, startPoint y: 211, endPoint x: 763, endPoint y: 249, distance: 38.4
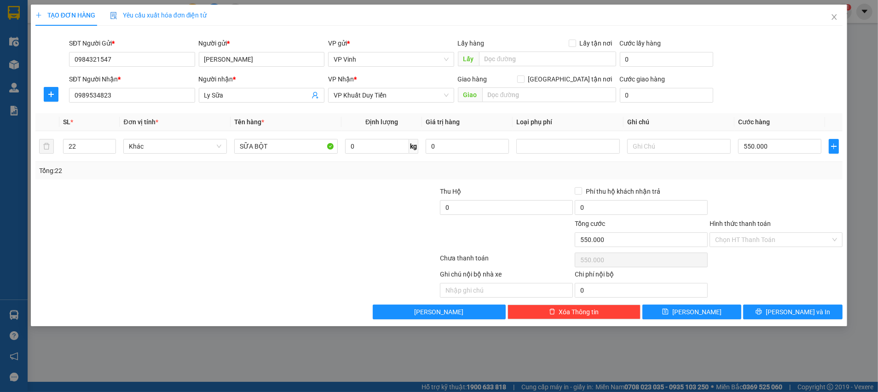
click at [759, 210] on div at bounding box center [775, 202] width 135 height 32
click at [756, 241] on input "Hình thức thanh toán" at bounding box center [772, 240] width 115 height 14
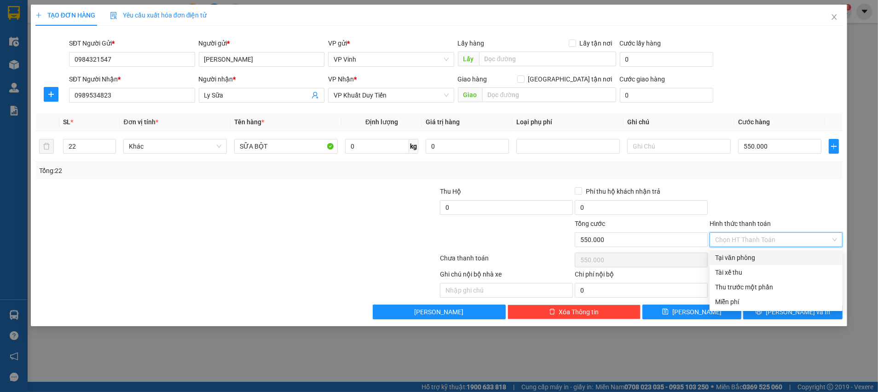
click at [758, 257] on div "Tại văn phòng" at bounding box center [776, 258] width 122 height 10
type input "0"
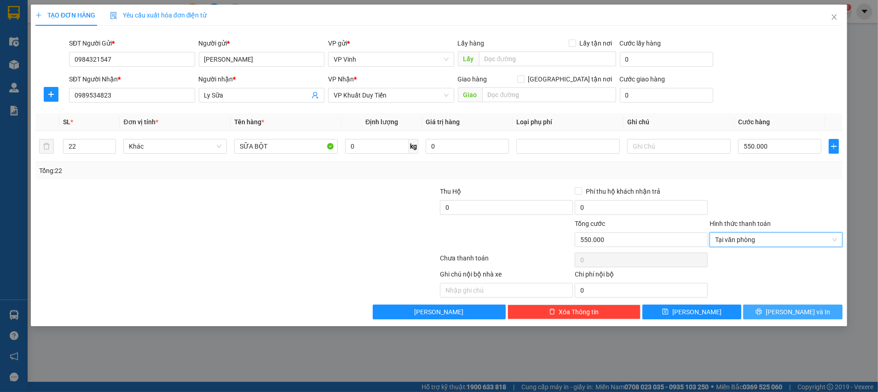
drag, startPoint x: 789, startPoint y: 310, endPoint x: 799, endPoint y: 314, distance: 10.8
click at [789, 310] on span "Lưu và In" at bounding box center [797, 312] width 64 height 10
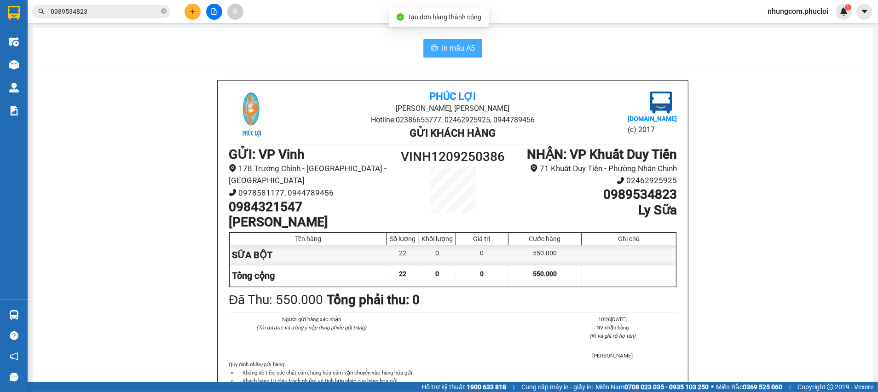
click at [464, 49] on span "In mẫu A5" at bounding box center [458, 48] width 33 height 12
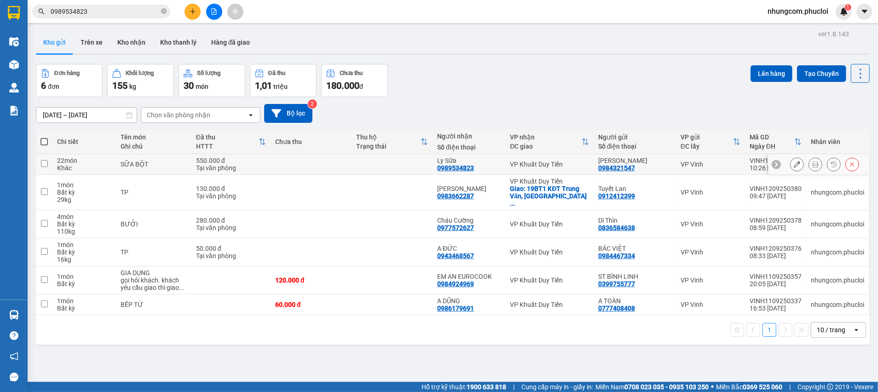
click at [812, 163] on icon at bounding box center [815, 164] width 6 height 6
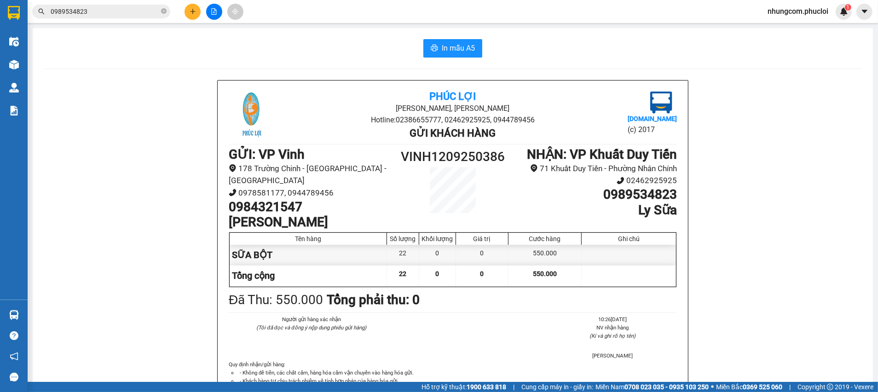
scroll to position [69, 0]
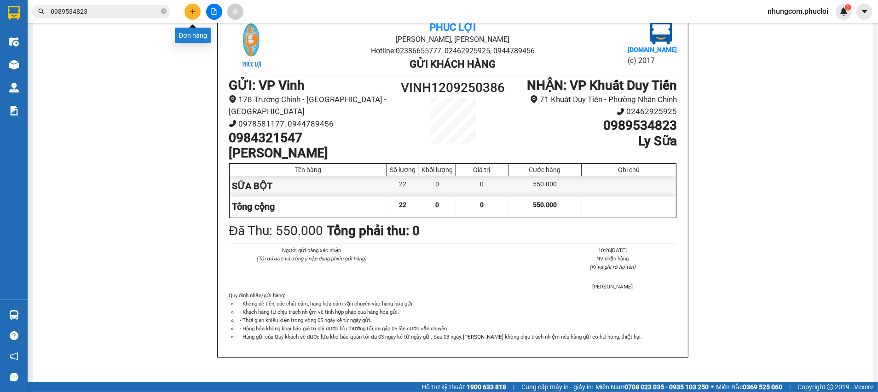
click at [191, 12] on icon "plus" at bounding box center [192, 11] width 5 height 0
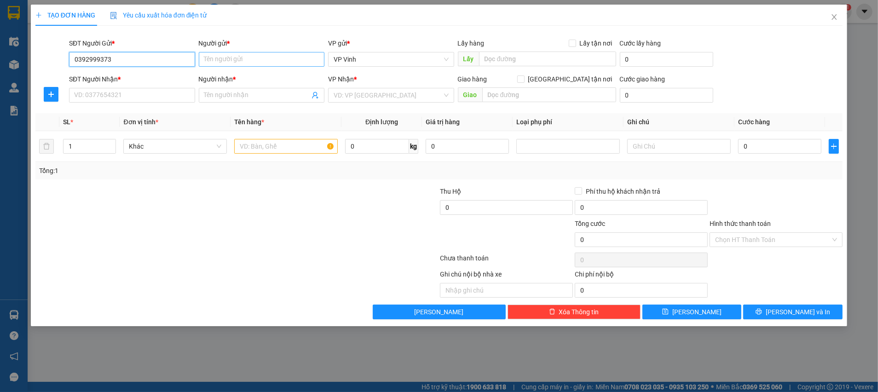
type input "0392999373"
click at [272, 56] on input "Người gửi *" at bounding box center [262, 59] width 126 height 15
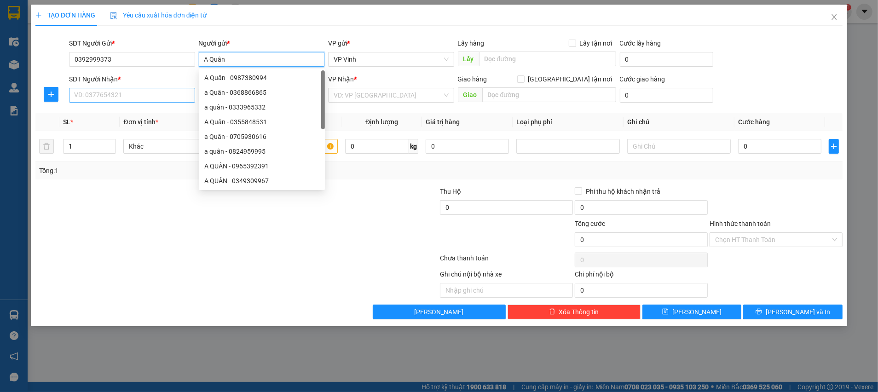
type input "A Quân"
click at [138, 88] on input "SĐT Người Nhận *" at bounding box center [132, 95] width 126 height 15
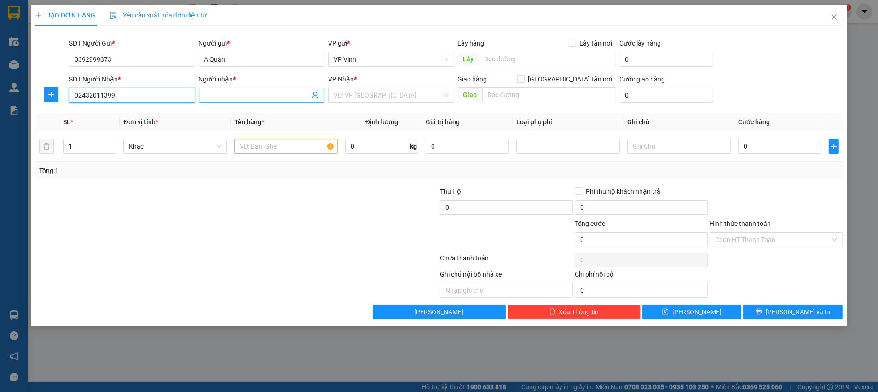
type input "02432011399"
click at [242, 94] on input "Người nhận *" at bounding box center [257, 95] width 106 height 10
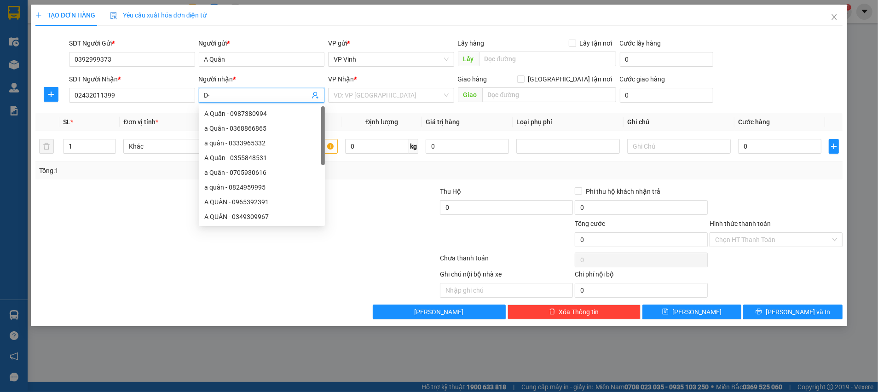
type input "D"
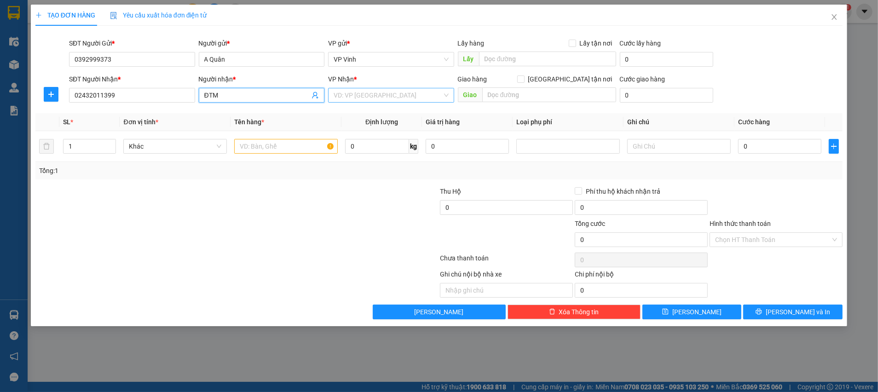
type input "ĐTM"
click at [412, 91] on input "search" at bounding box center [388, 95] width 109 height 14
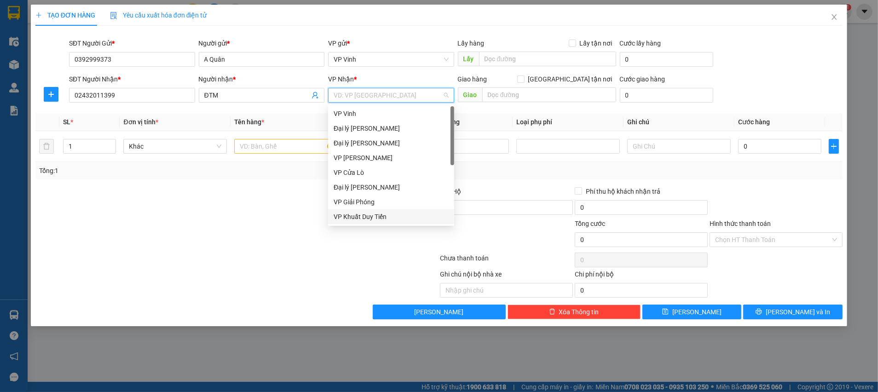
drag, startPoint x: 377, startPoint y: 219, endPoint x: 369, endPoint y: 219, distance: 8.3
click at [377, 219] on div "VP Khuất Duy Tiến" at bounding box center [391, 217] width 115 height 10
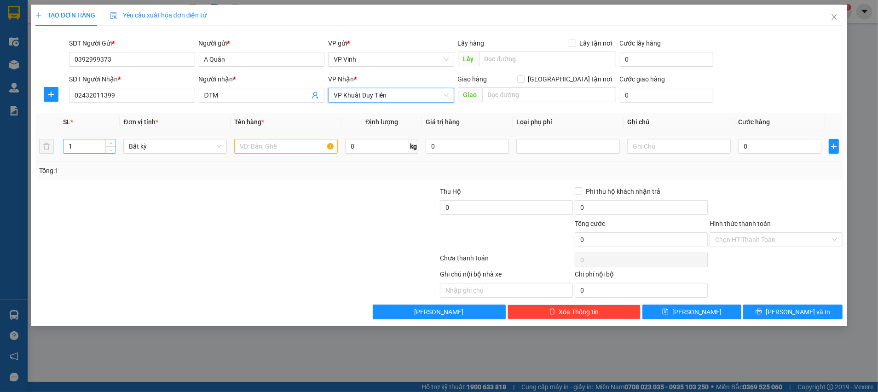
click at [79, 144] on input "1" at bounding box center [89, 146] width 52 height 14
type input "1"
type input "19"
click at [237, 150] on input "text" at bounding box center [286, 146] width 104 height 15
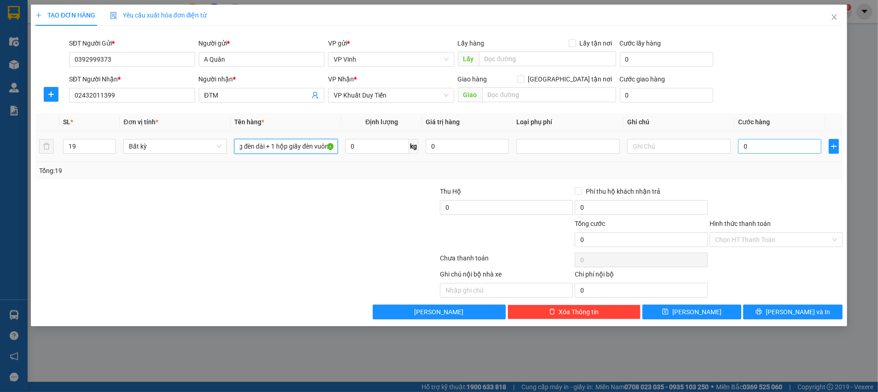
type input "18 Bóng đèn dài + 1 hộp giấy đèn vuông"
click at [751, 147] on input "0" at bounding box center [779, 146] width 83 height 15
click at [523, 77] on input "Giao tận nơi" at bounding box center [520, 78] width 6 height 6
checkbox input "true"
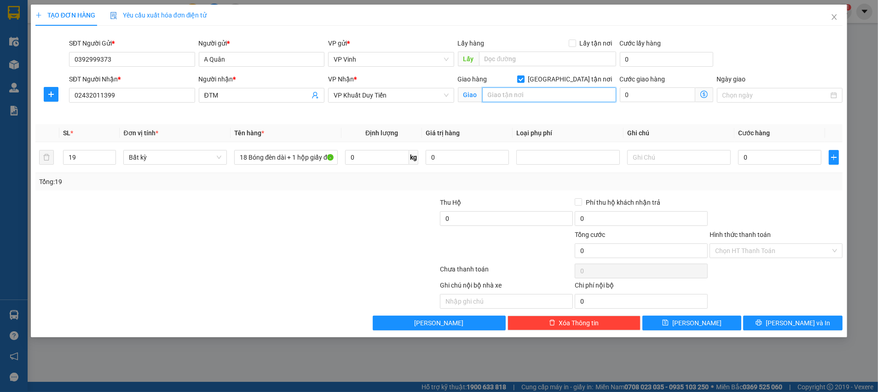
click at [545, 94] on input "text" at bounding box center [549, 94] width 134 height 15
click at [488, 95] on input "VWHA" at bounding box center [549, 94] width 134 height 15
type input "WHA"
click at [632, 91] on input "0" at bounding box center [657, 94] width 75 height 15
type input "15"
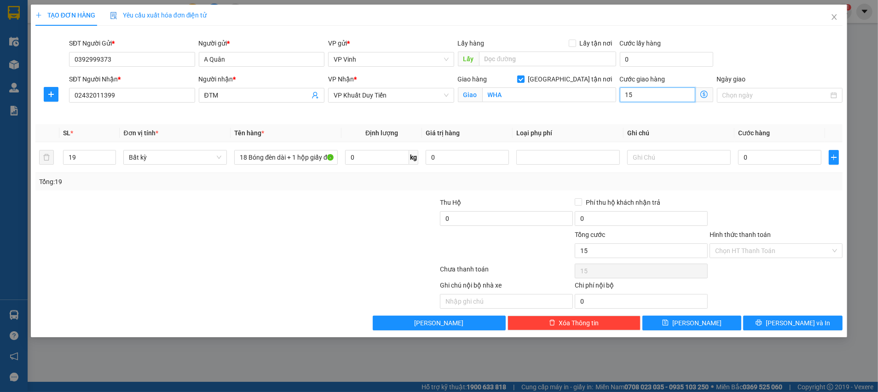
type input "15"
type input "150"
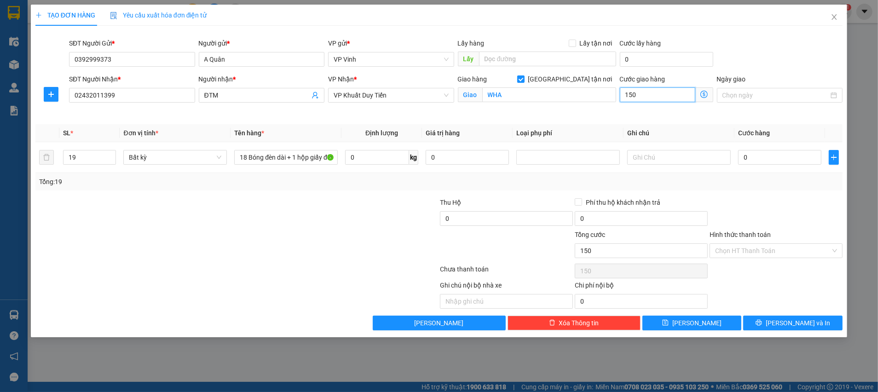
type input "150.000"
click at [774, 158] on input "0" at bounding box center [779, 157] width 83 height 15
type input "4"
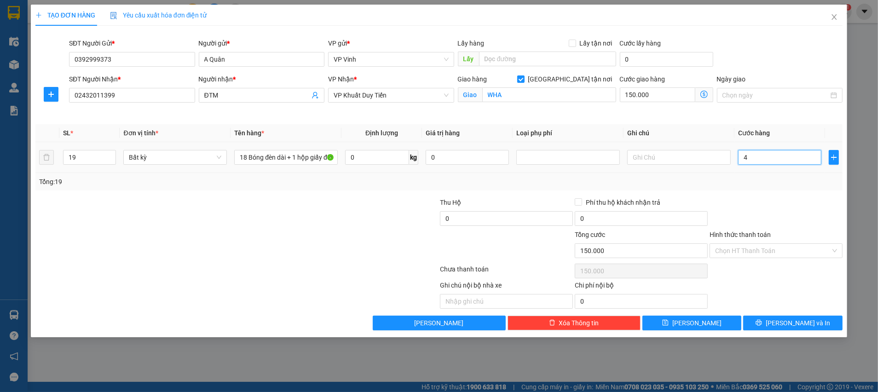
type input "150.004"
type input "40"
type input "150.040"
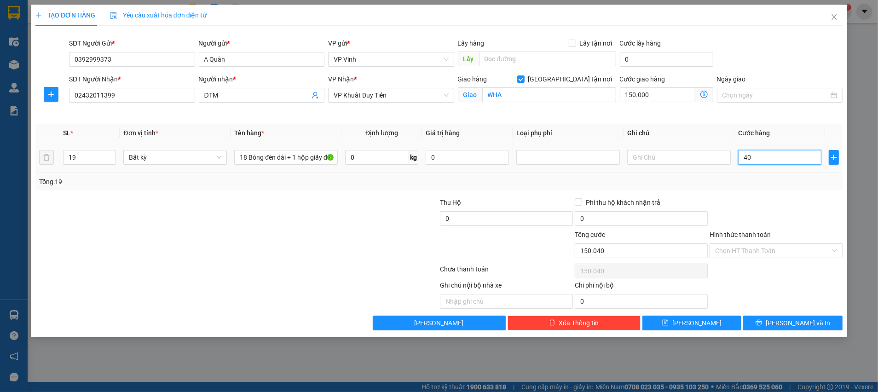
type input "400"
type input "150.400"
drag, startPoint x: 767, startPoint y: 192, endPoint x: 771, endPoint y: 200, distance: 8.2
click at [769, 197] on div "Transit Pickup Surcharge Ids Transit Deliver Surcharge Ids Transit Deliver Surc…" at bounding box center [438, 181] width 807 height 297
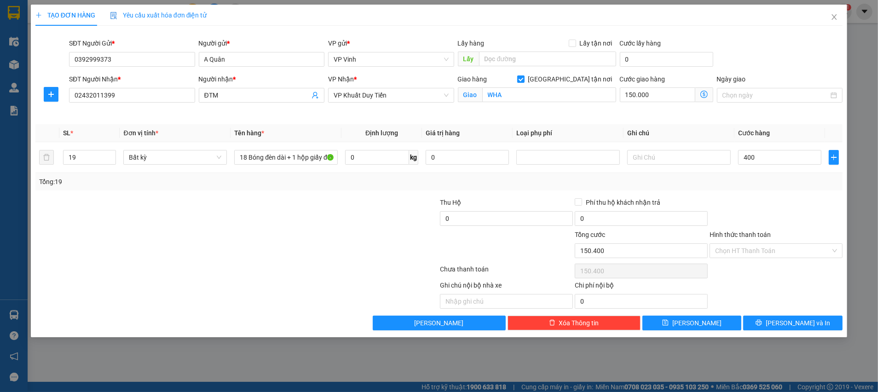
type input "400.000"
type input "550.000"
click at [762, 326] on span "printer" at bounding box center [758, 322] width 6 height 7
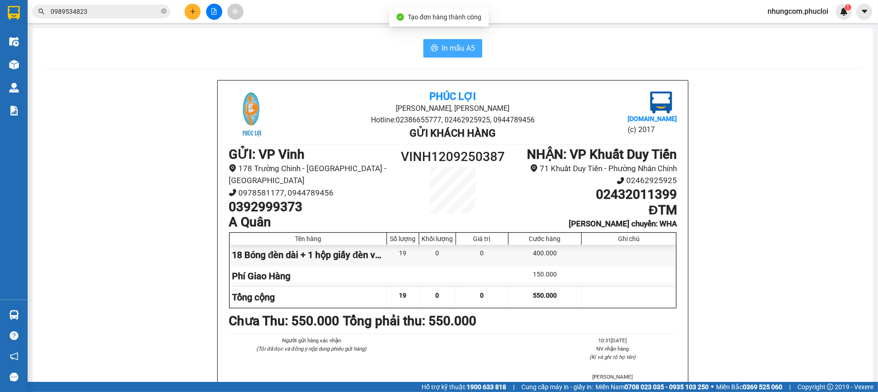
click at [456, 49] on span "In mẫu A5" at bounding box center [458, 48] width 33 height 12
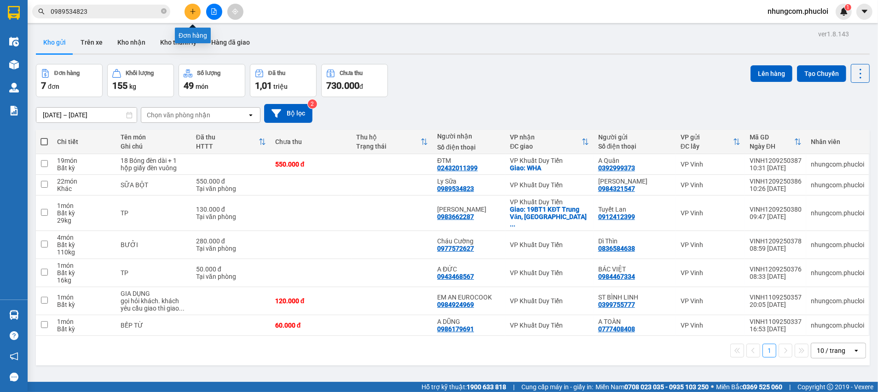
click at [192, 11] on icon "plus" at bounding box center [193, 11] width 6 height 6
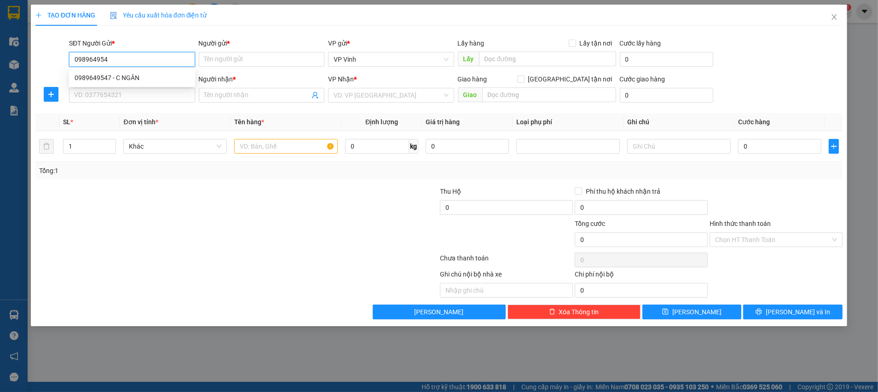
type input "0989649547"
click at [149, 81] on div "0989649547 - C NGÂN" at bounding box center [132, 78] width 115 height 10
type input "C NGÂN"
type input "0989649547"
click at [142, 90] on input "SĐT Người Nhận *" at bounding box center [132, 95] width 126 height 15
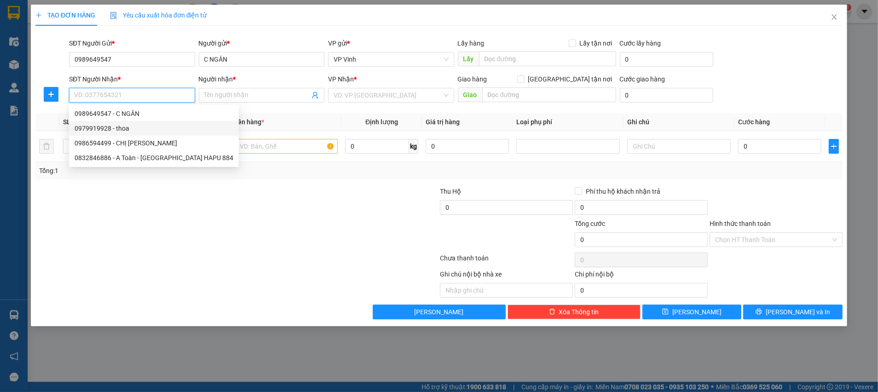
click at [124, 128] on div "0979919928 - thoa" at bounding box center [154, 128] width 159 height 10
type input "0979919928"
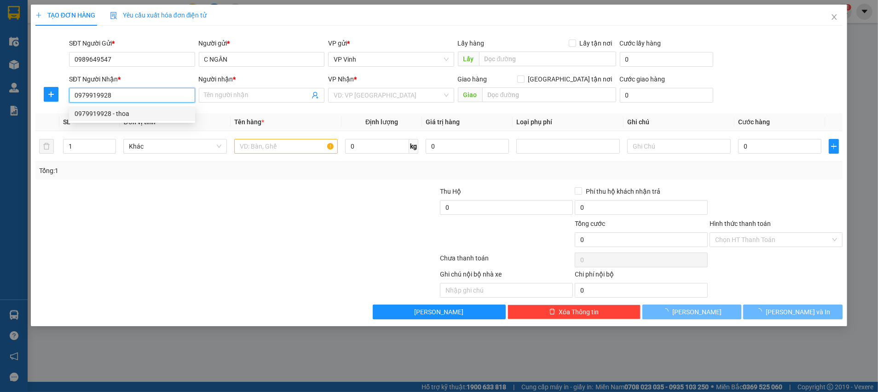
type input "thoa"
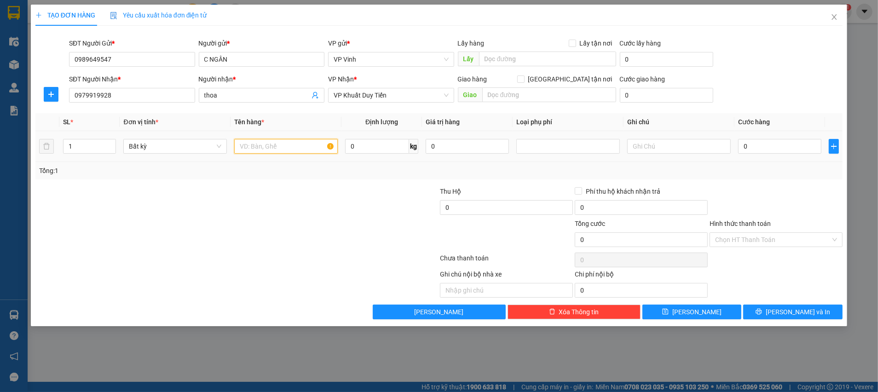
click at [255, 146] on input "text" at bounding box center [286, 146] width 104 height 15
type input "THUỐC"
click at [781, 145] on input "0" at bounding box center [779, 146] width 83 height 15
type input "4"
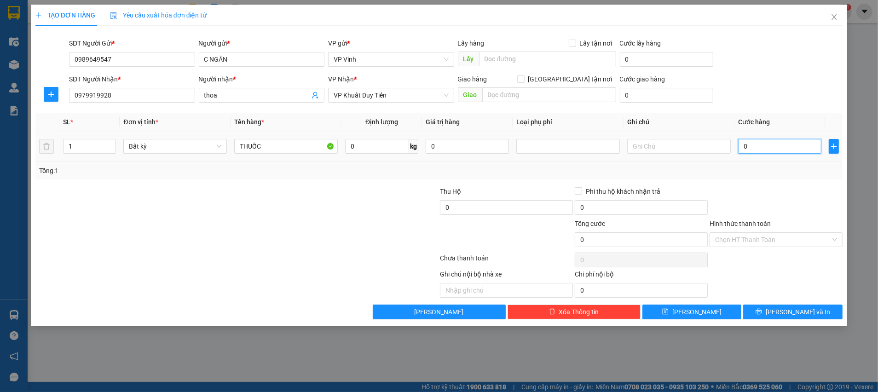
type input "4"
type input "40"
click at [771, 312] on button "Lưu và In" at bounding box center [792, 312] width 99 height 15
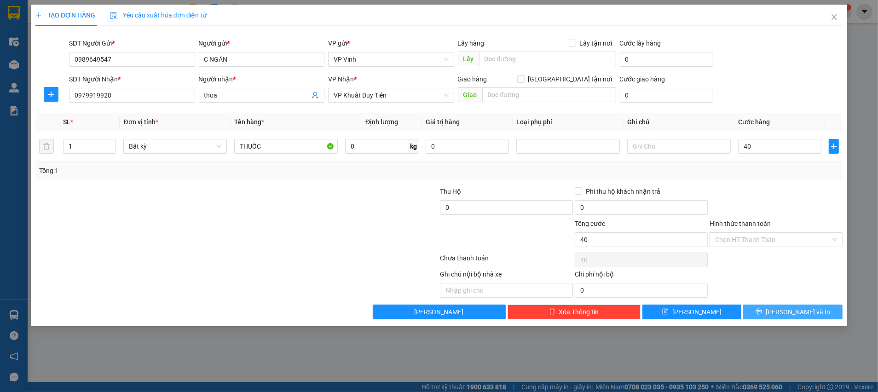
type input "40.000"
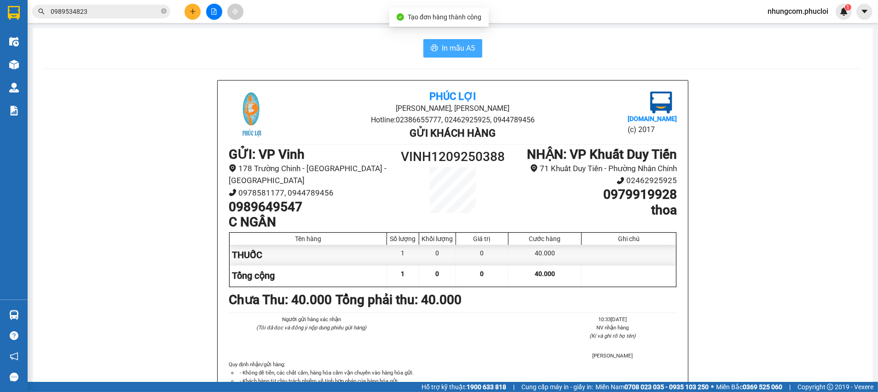
click at [442, 49] on span "In mẫu A5" at bounding box center [458, 48] width 33 height 12
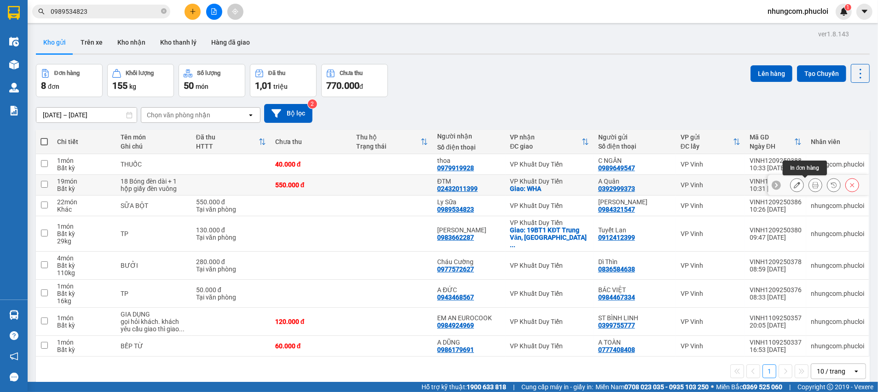
click at [791, 185] on button at bounding box center [796, 185] width 13 height 16
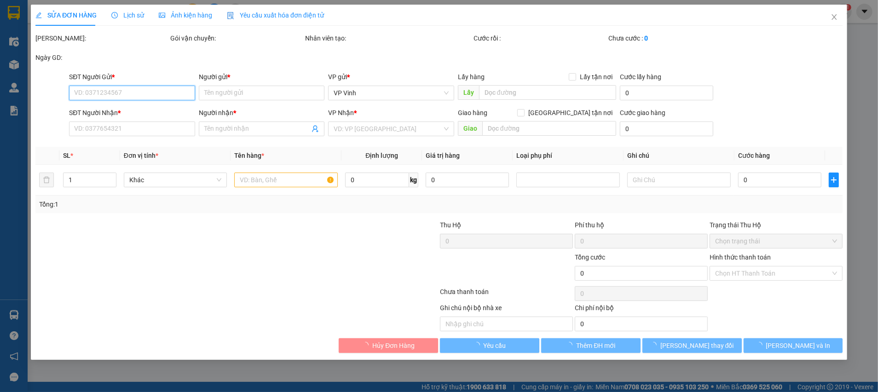
type input "0392999373"
type input "A Quân"
type input "02432011399"
type input "ĐTM"
checkbox input "true"
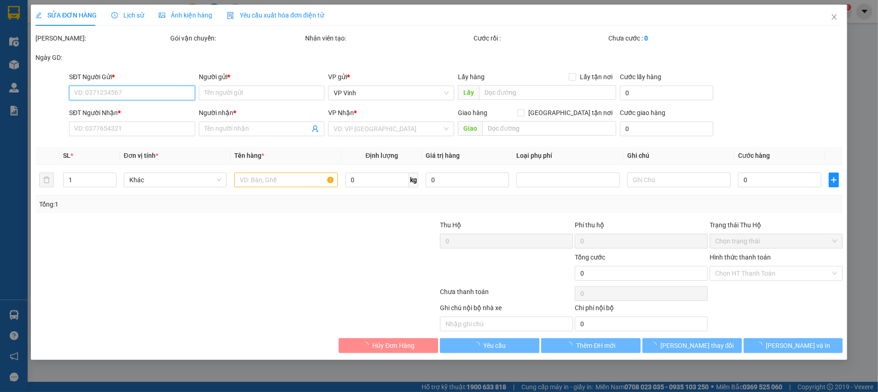
type input "WHA"
type input "550.000"
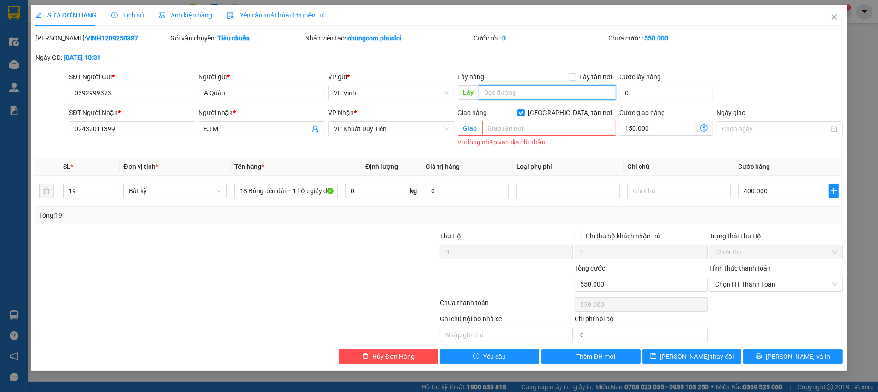
click at [517, 93] on input "text" at bounding box center [547, 92] width 137 height 15
paste input "WHA"
type input "WHA"
click at [523, 112] on input "Giao tận nơi" at bounding box center [520, 112] width 6 height 6
checkbox input "false"
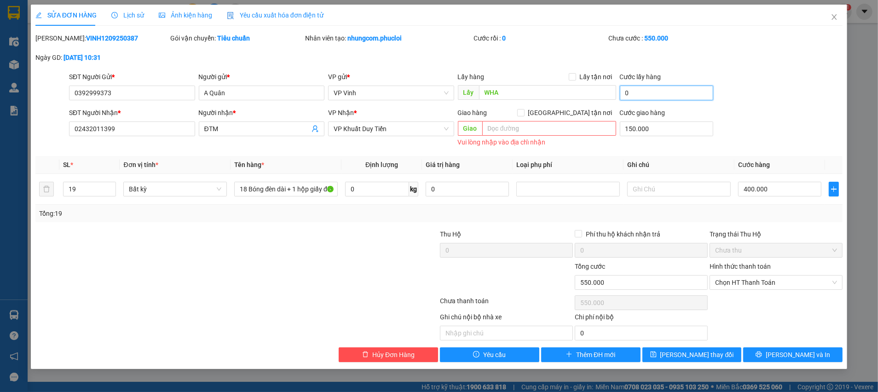
click at [634, 92] on input "0" at bounding box center [666, 93] width 93 height 15
click at [575, 77] on input "Lấy tận nơi" at bounding box center [572, 76] width 6 height 6
checkbox input "true"
click at [643, 93] on input "0" at bounding box center [657, 92] width 75 height 15
type input "550.001"
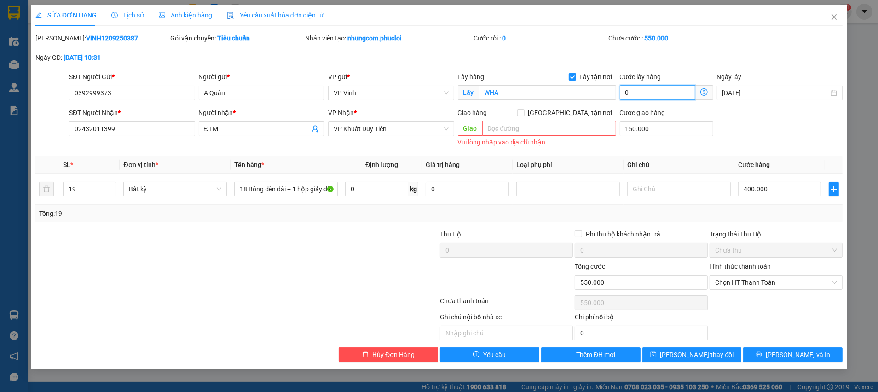
type input "550.001"
type input "15"
type input "550.015"
type input "150"
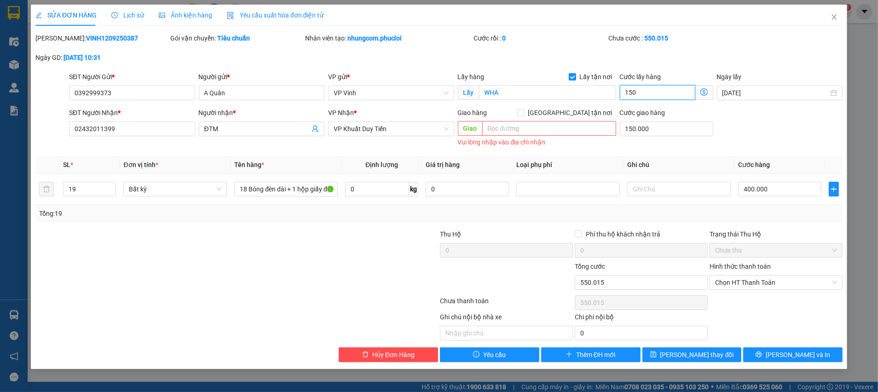
type input "550.150"
type input "150"
type input "700.000"
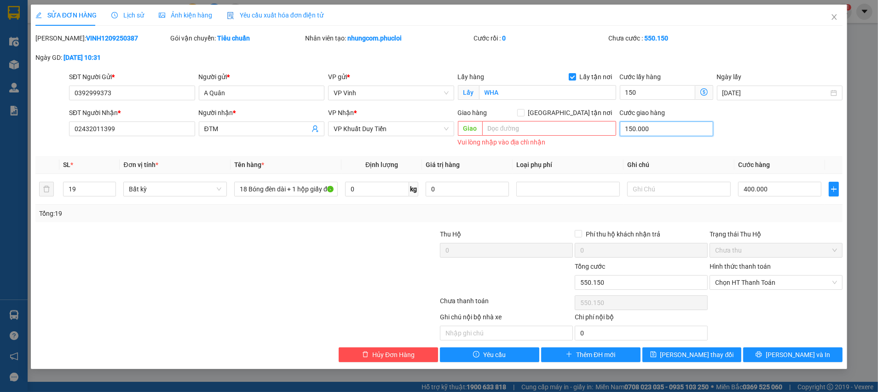
type input "150.000"
click at [658, 128] on input "150.000" at bounding box center [666, 128] width 93 height 15
type input "550.000"
type input "0"
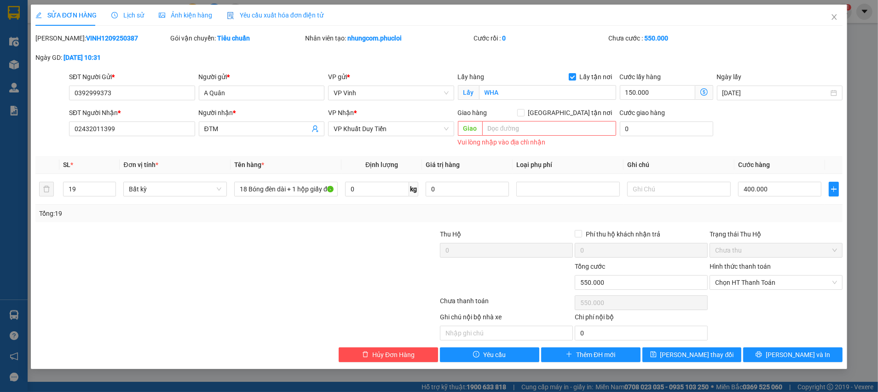
click at [737, 122] on div "SĐT Người Nhận * 02432011399 Người nhận * ĐTM VP Nhận * VP Khuất Duy Tiến Giao …" at bounding box center [455, 128] width 777 height 41
drag, startPoint x: 719, startPoint y: 352, endPoint x: 757, endPoint y: 345, distance: 38.4
click at [719, 352] on button "Lưu thay đổi" at bounding box center [691, 354] width 99 height 15
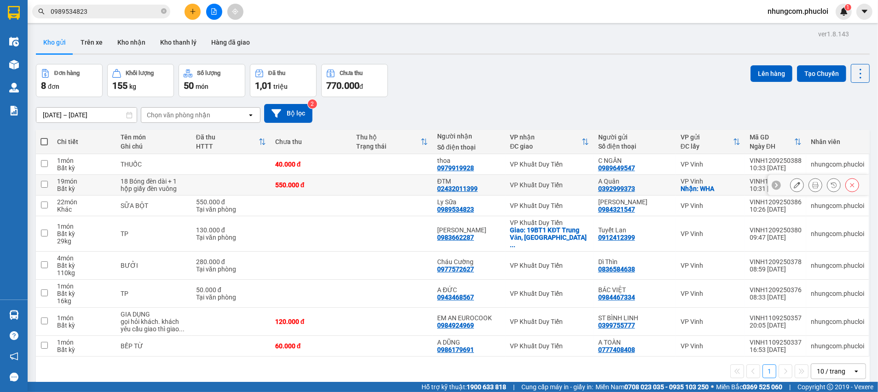
click at [812, 184] on icon at bounding box center [815, 185] width 6 height 6
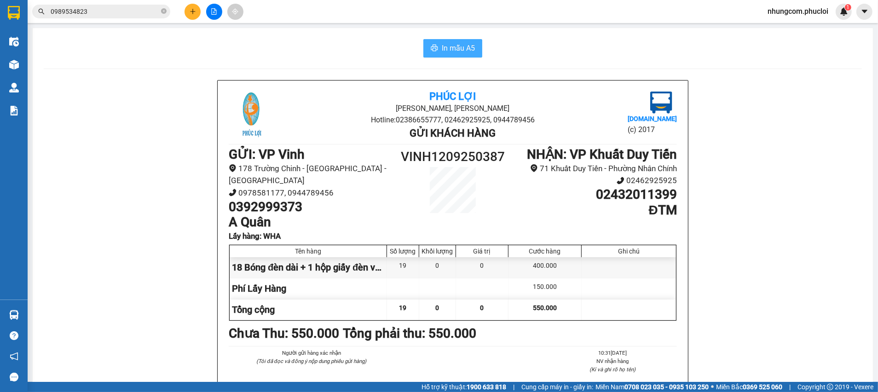
drag, startPoint x: 452, startPoint y: 46, endPoint x: 474, endPoint y: 58, distance: 24.9
click at [452, 46] on span "In mẫu A5" at bounding box center [458, 48] width 33 height 12
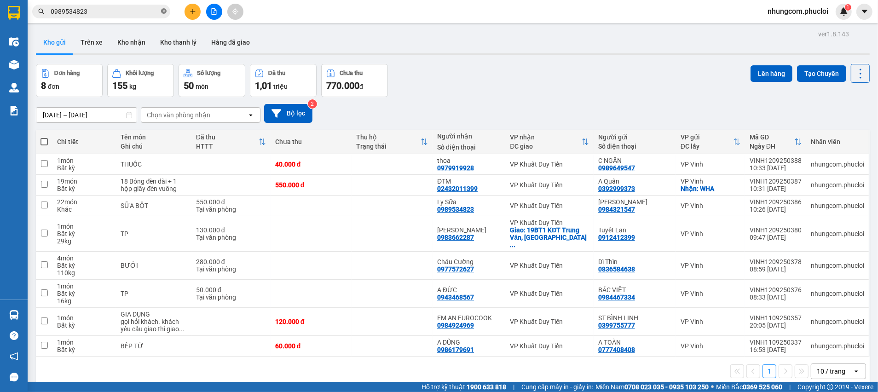
click at [161, 13] on icon "close-circle" at bounding box center [164, 11] width 6 height 6
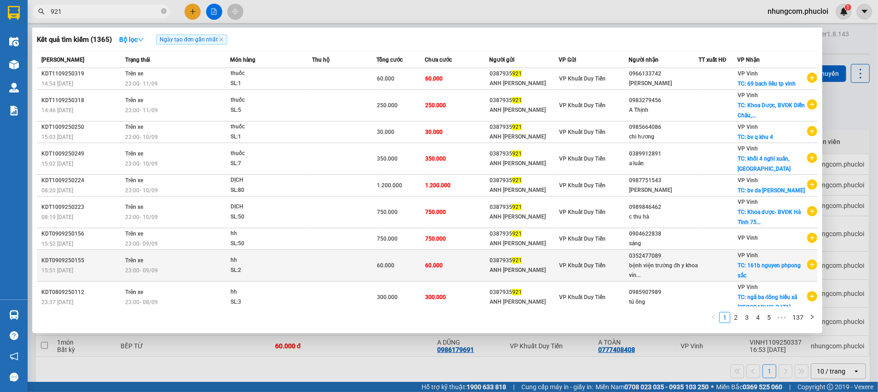
scroll to position [48, 0]
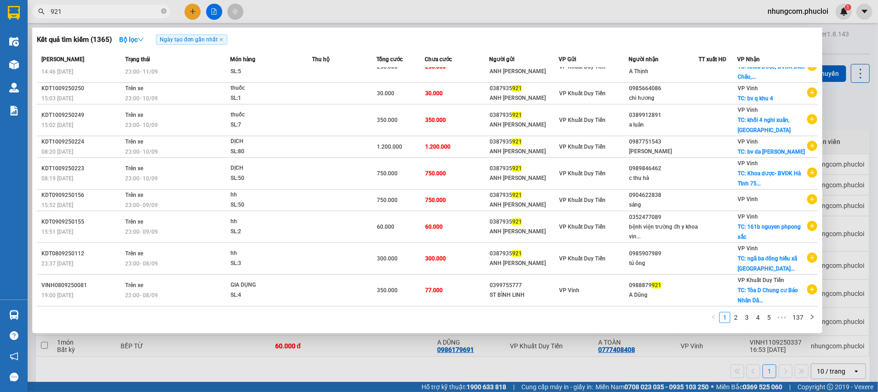
type input "921"
click at [190, 12] on div at bounding box center [439, 196] width 878 height 392
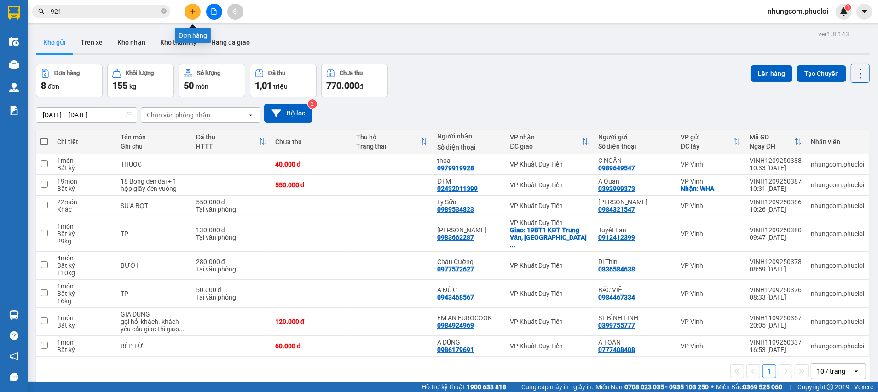
click at [193, 12] on icon "plus" at bounding box center [192, 11] width 5 height 0
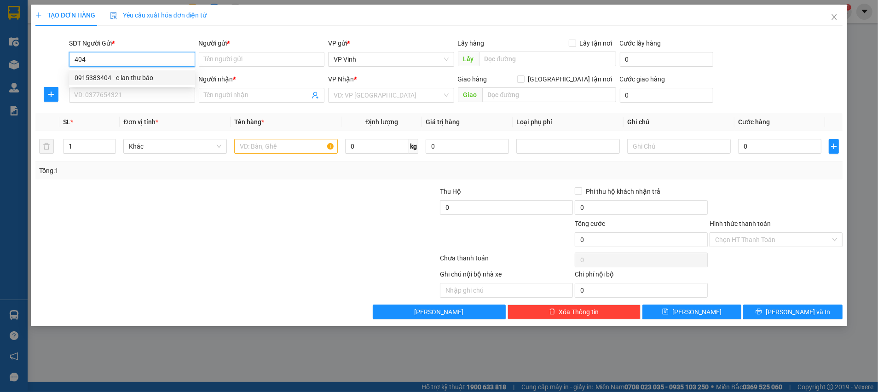
click at [133, 79] on div "0915383404 - c lan thư báo" at bounding box center [132, 78] width 115 height 10
type input "0915383404"
type input "c lan thư báo"
type input "0915383404"
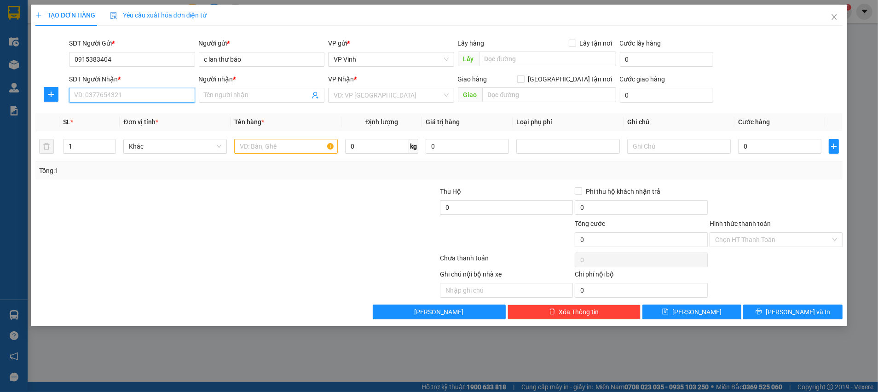
click at [132, 90] on input "SĐT Người Nhận *" at bounding box center [132, 95] width 126 height 15
click at [151, 112] on div "0911981615 - Chị Hoa Tasetco 0855533313" at bounding box center [138, 114] width 126 height 10
type input "0911981615"
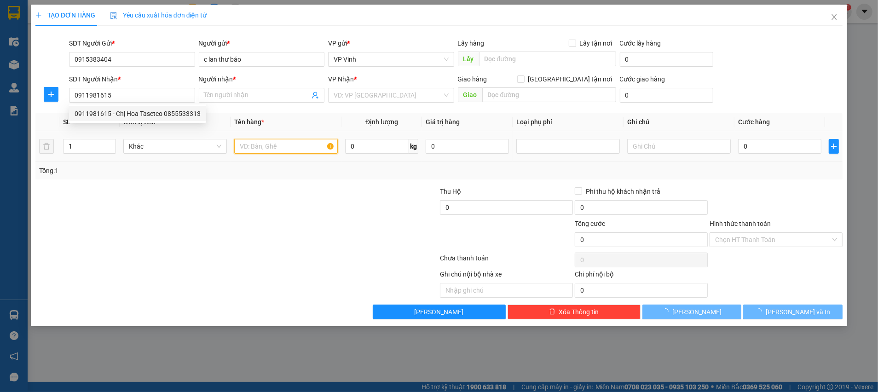
drag, startPoint x: 275, startPoint y: 147, endPoint x: 282, endPoint y: 152, distance: 9.2
click at [277, 149] on input "text" at bounding box center [286, 146] width 104 height 15
type input "Chị Hoa Tasetco 0855533313"
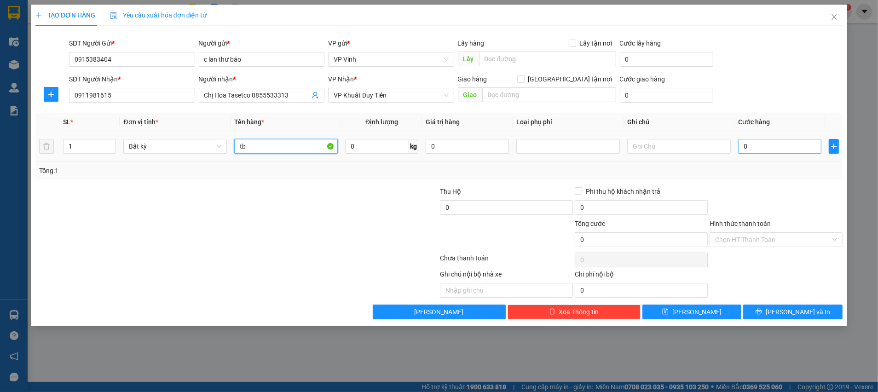
type input "tb"
click at [805, 146] on input "0" at bounding box center [779, 146] width 83 height 15
type input "4"
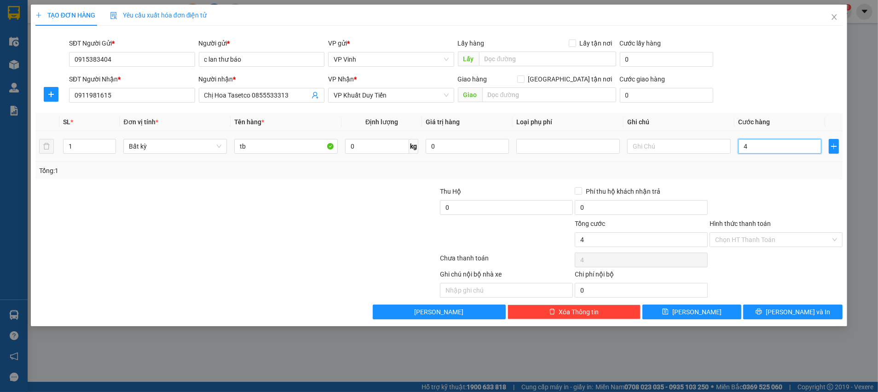
type input "40"
type input "40.000"
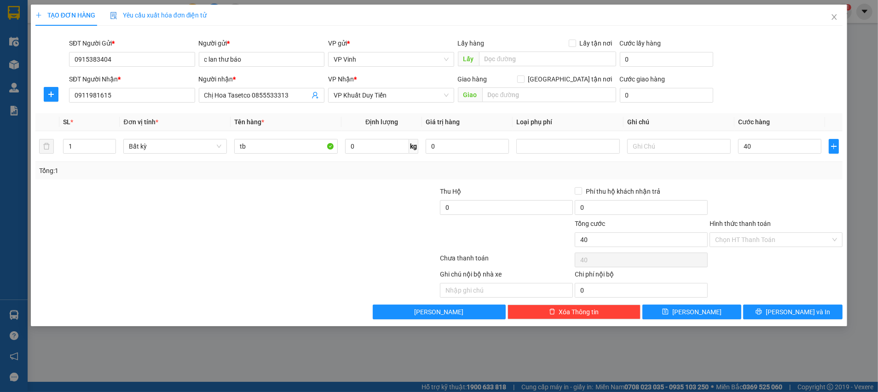
type input "40.000"
click at [782, 186] on div at bounding box center [775, 202] width 135 height 32
click at [772, 309] on button "Lưu và In" at bounding box center [792, 312] width 99 height 15
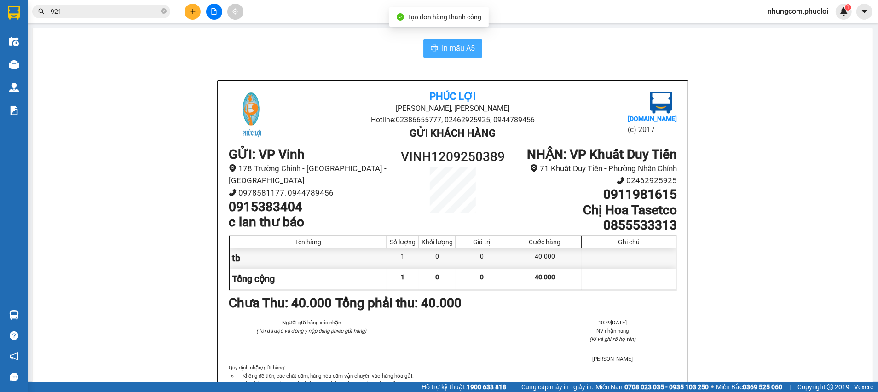
click at [463, 52] on span "In mẫu A5" at bounding box center [458, 48] width 33 height 12
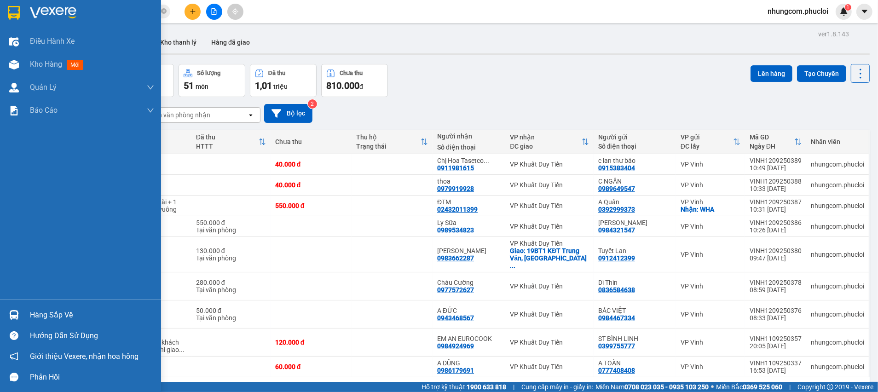
click at [35, 317] on div "Hàng sắp về" at bounding box center [92, 315] width 124 height 14
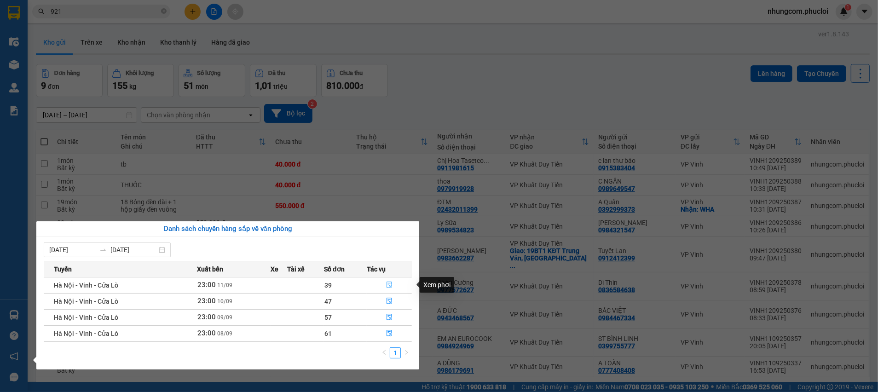
click at [390, 283] on icon "file-done" at bounding box center [389, 285] width 6 height 6
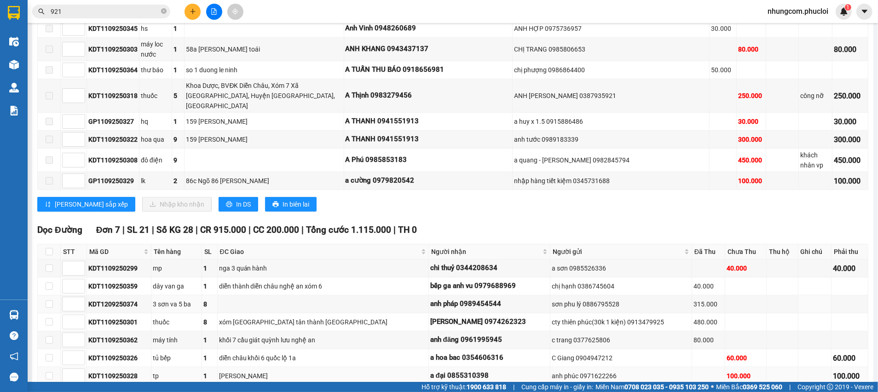
scroll to position [650, 0]
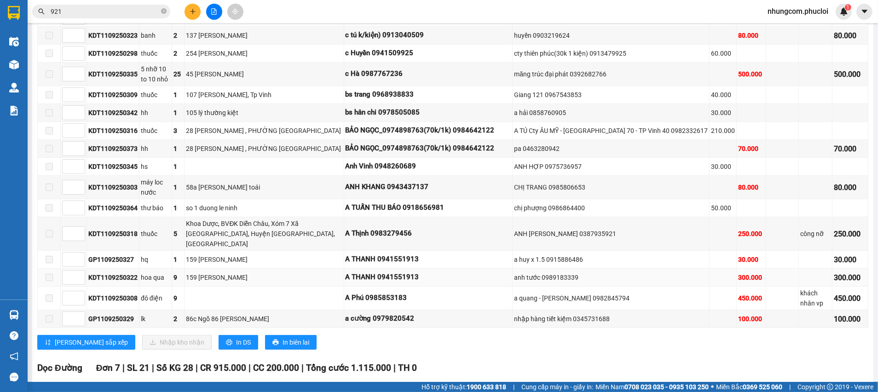
click at [262, 269] on td "159 Hà Huy Tập" at bounding box center [263, 278] width 159 height 18
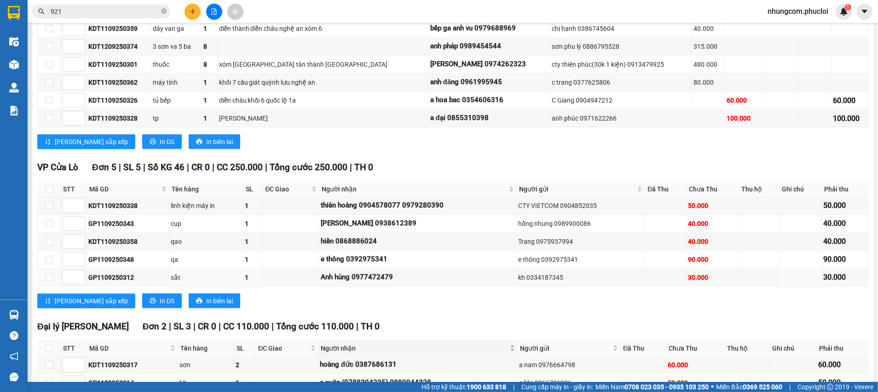
scroll to position [1064, 0]
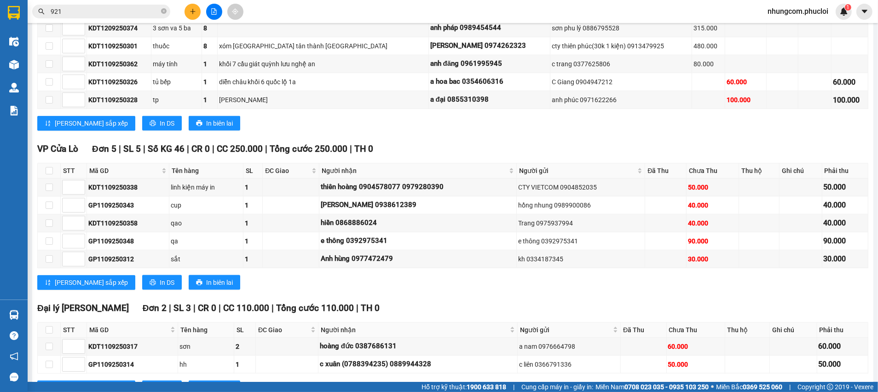
click at [163, 12] on icon "close-circle" at bounding box center [164, 11] width 6 height 6
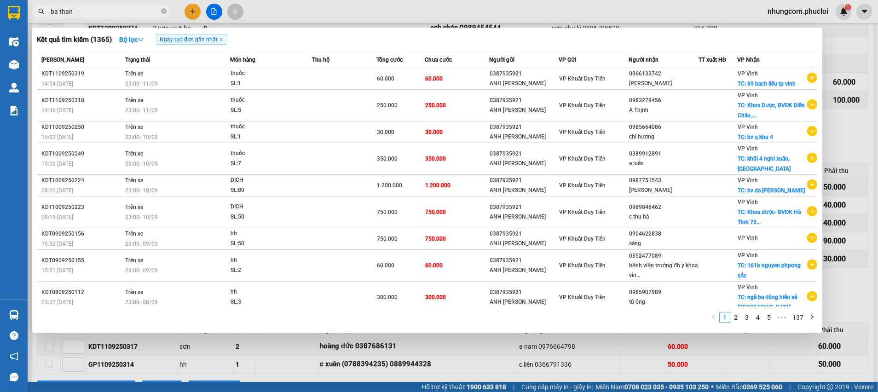
type input "ba thanh"
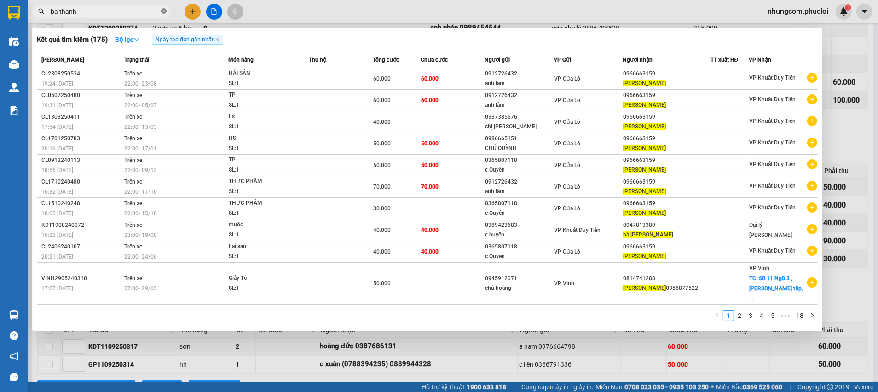
click at [164, 13] on icon "close-circle" at bounding box center [164, 11] width 6 height 6
